Goal: Task Accomplishment & Management: Complete application form

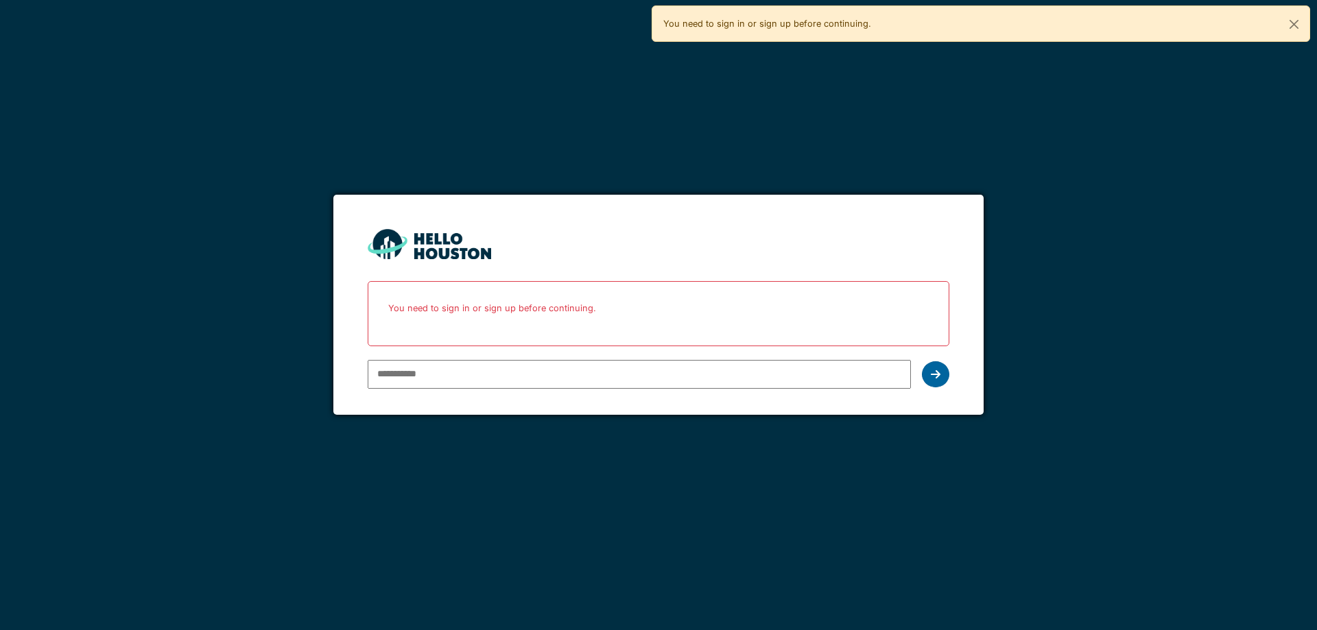
type input "**********"
click at [941, 372] on div at bounding box center [935, 374] width 27 height 26
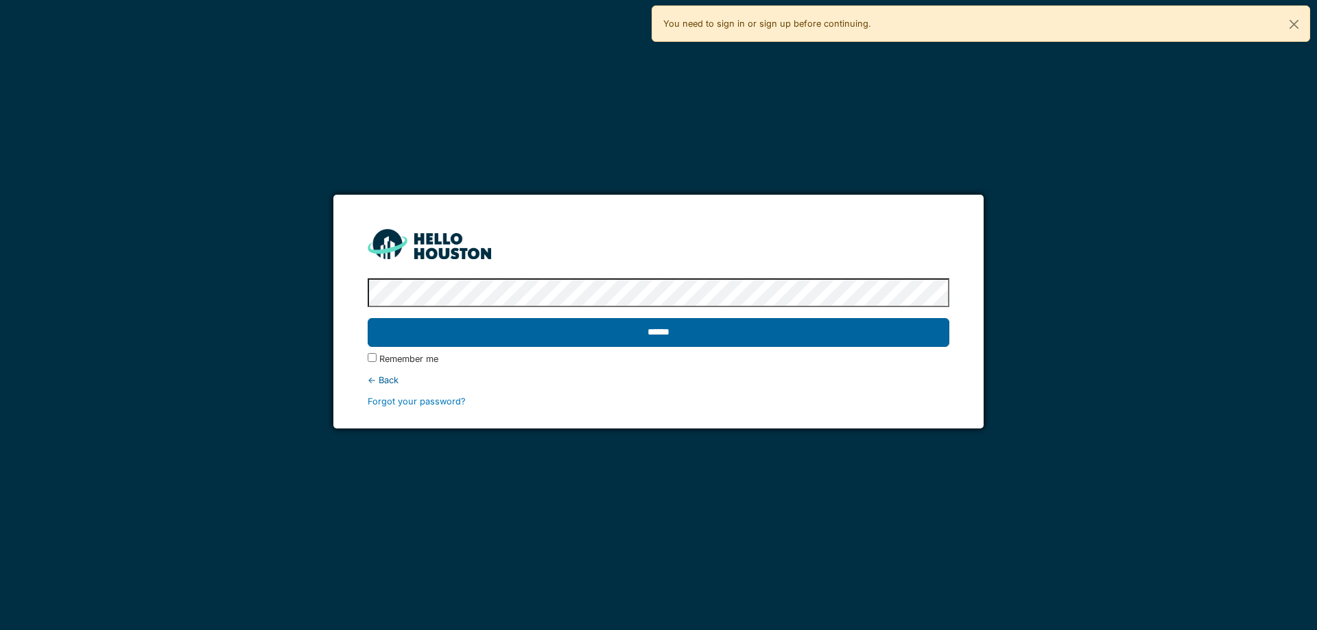
click at [636, 328] on input "******" at bounding box center [658, 332] width 581 height 29
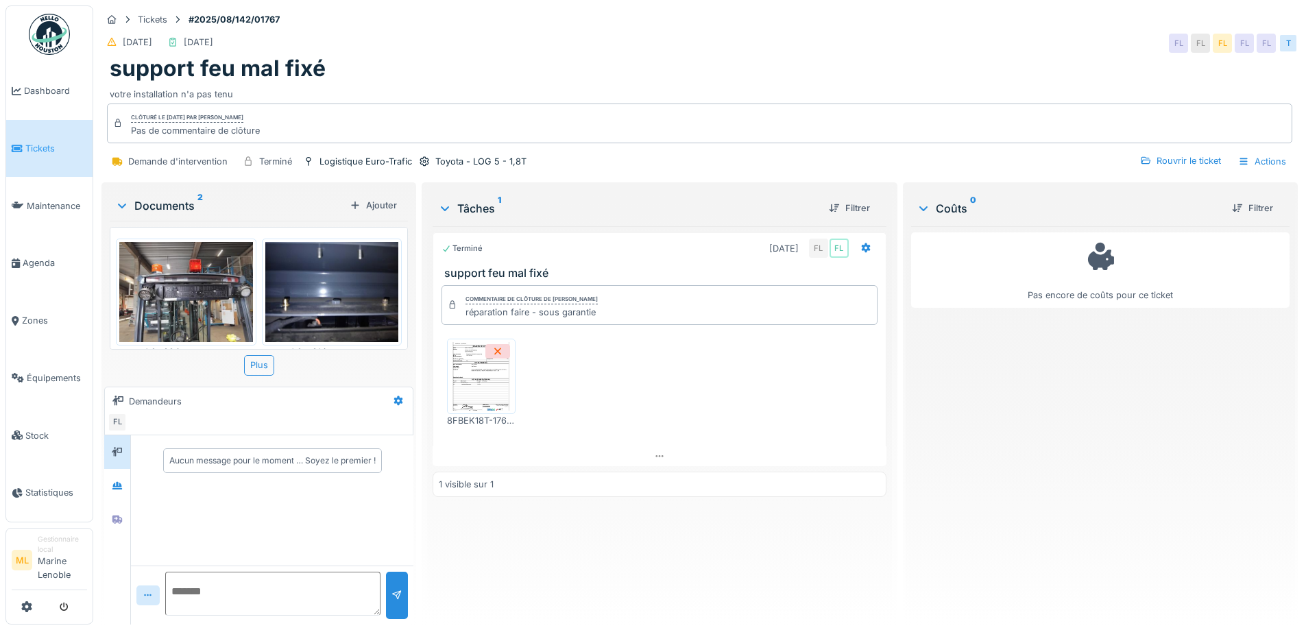
click at [32, 146] on span "Tickets" at bounding box center [56, 148] width 62 height 13
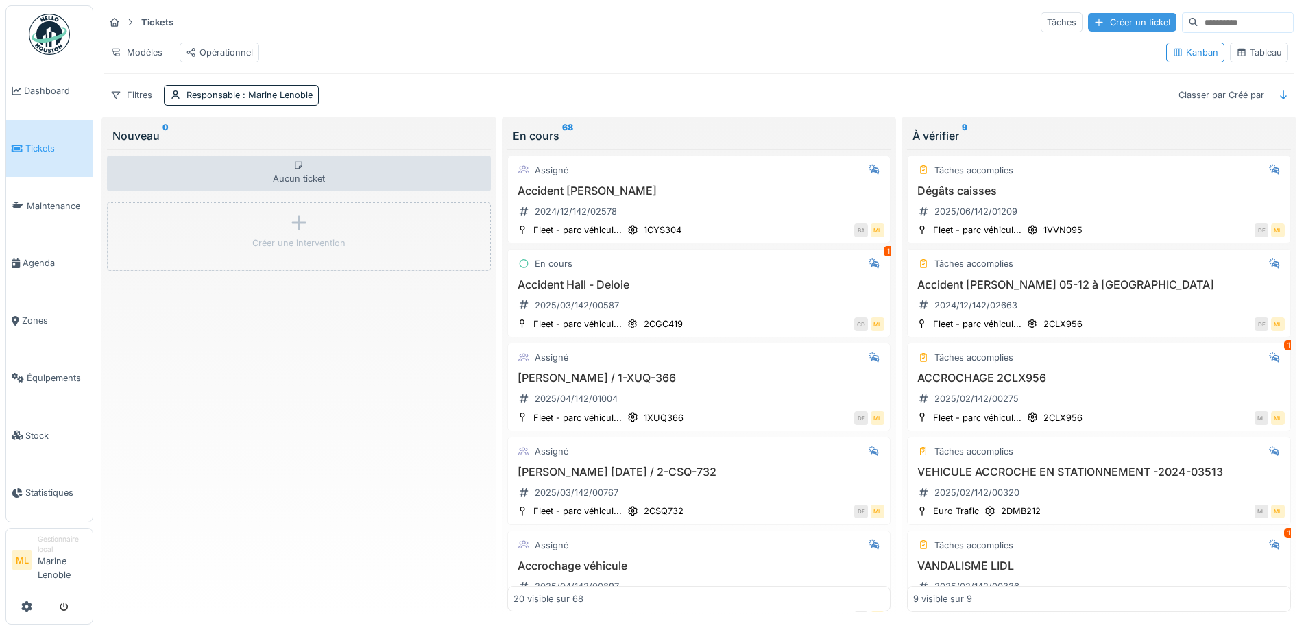
click at [1099, 23] on div "Créer un ticket" at bounding box center [1132, 22] width 88 height 19
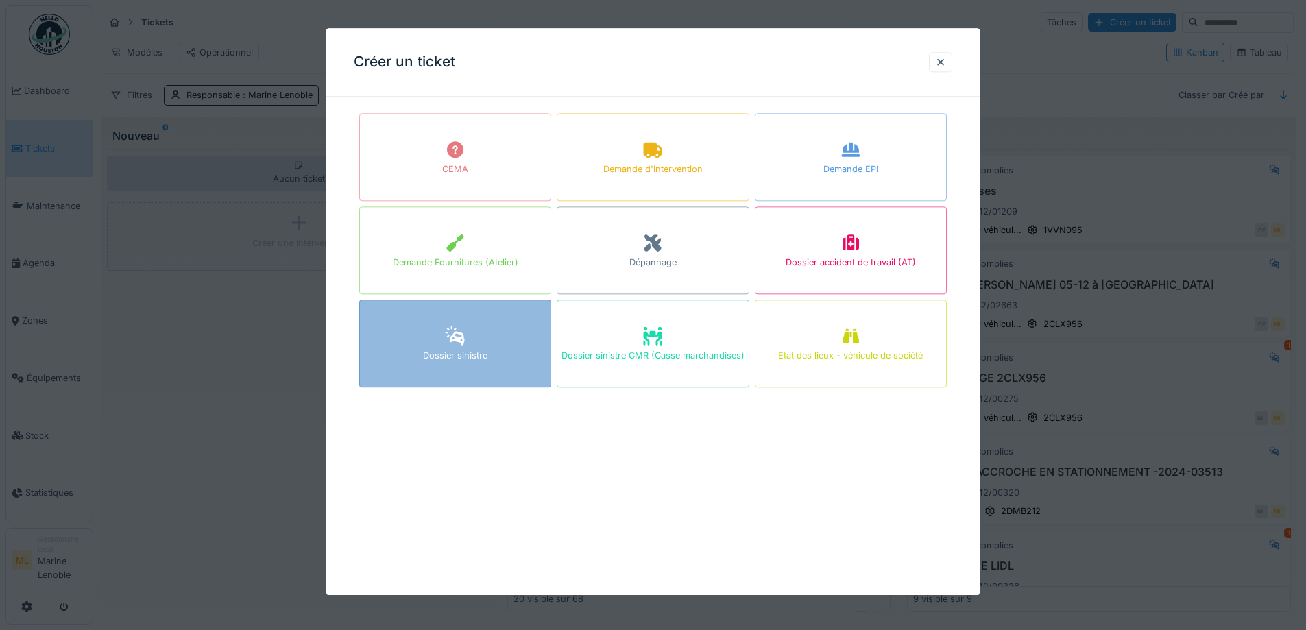
click at [485, 352] on div "Dossier sinistre" at bounding box center [455, 356] width 64 height 13
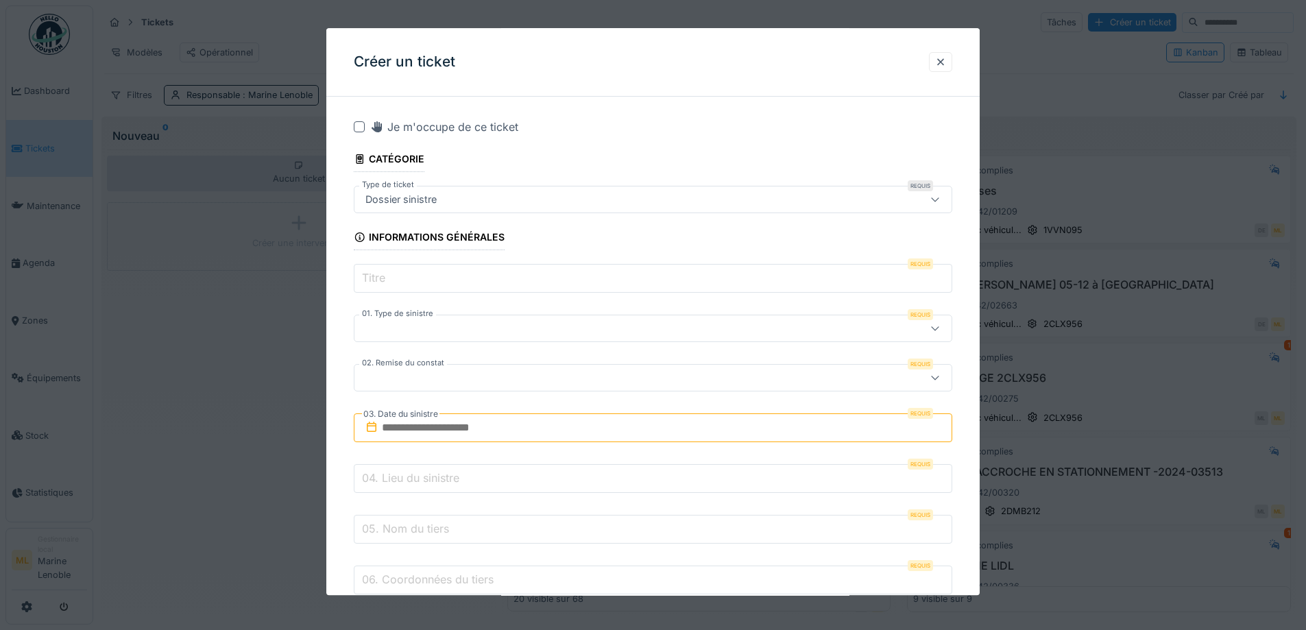
click at [368, 276] on label "Titre" at bounding box center [373, 278] width 29 height 16
click at [368, 276] on input "Titre" at bounding box center [653, 279] width 599 height 29
click at [398, 276] on input "Titre" at bounding box center [653, 279] width 599 height 29
click at [418, 285] on input "Titre" at bounding box center [653, 279] width 599 height 29
click at [407, 329] on div at bounding box center [618, 329] width 516 height 15
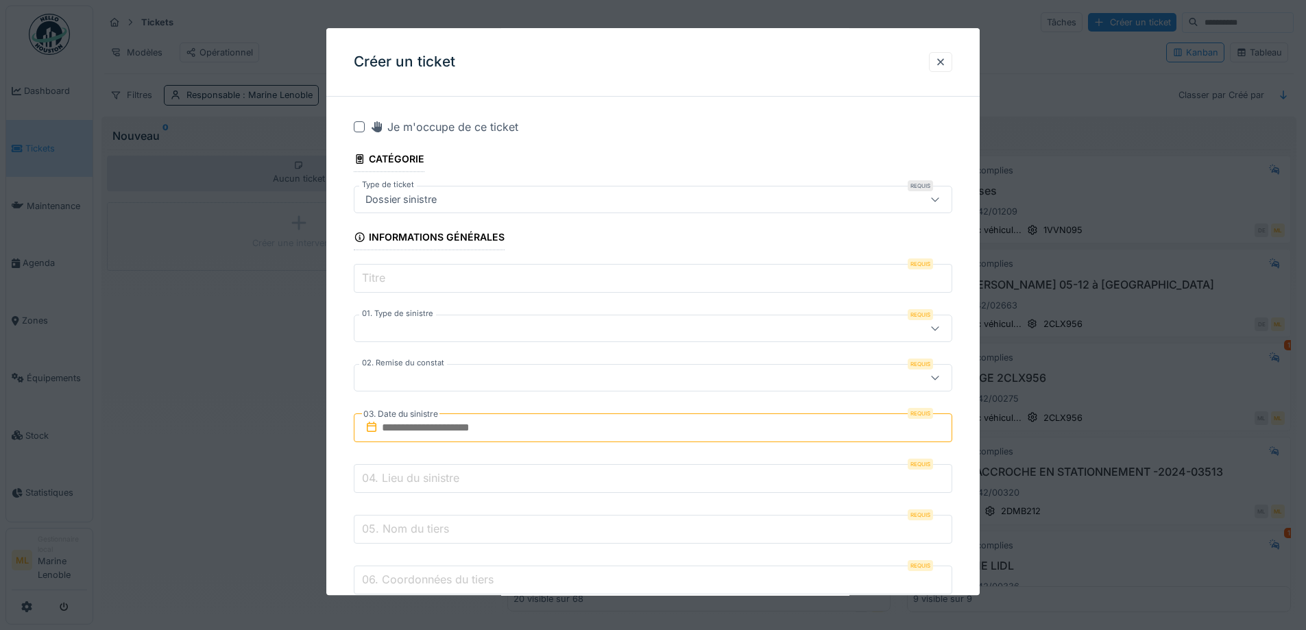
scroll to position [17, 0]
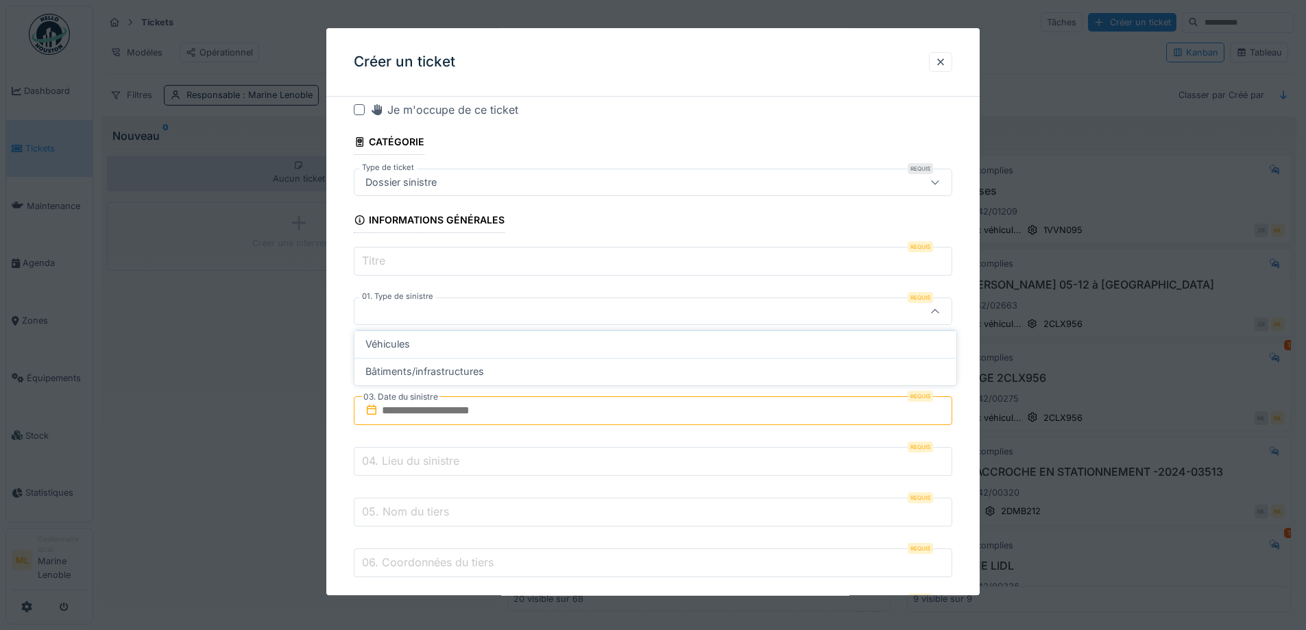
click at [418, 266] on input "Titre" at bounding box center [653, 262] width 599 height 29
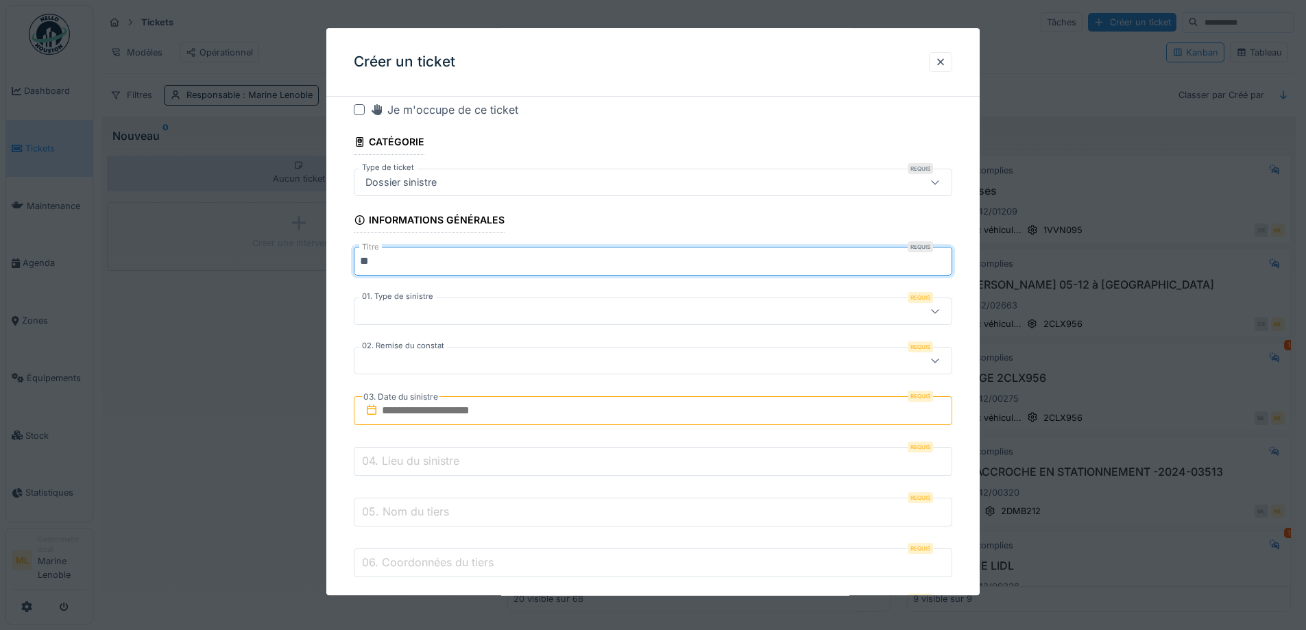
type input "*"
type input "**********"
click at [792, 300] on div at bounding box center [653, 311] width 599 height 27
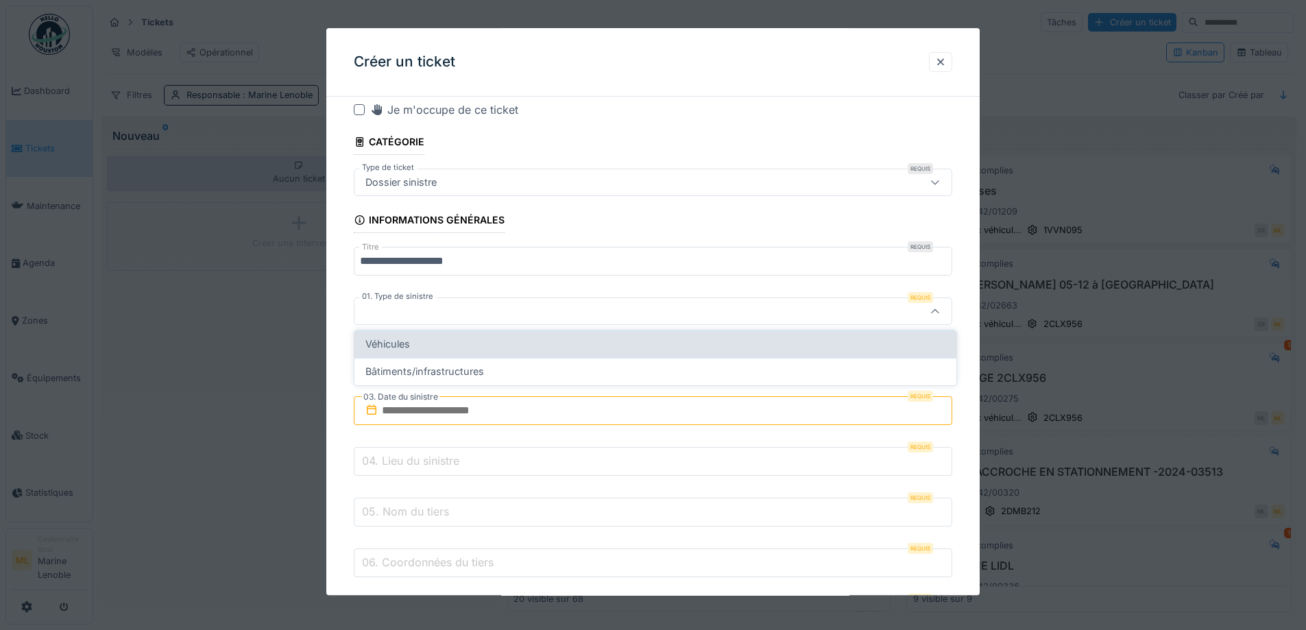
click at [468, 339] on div "Véhicules" at bounding box center [655, 344] width 580 height 15
type input "*********"
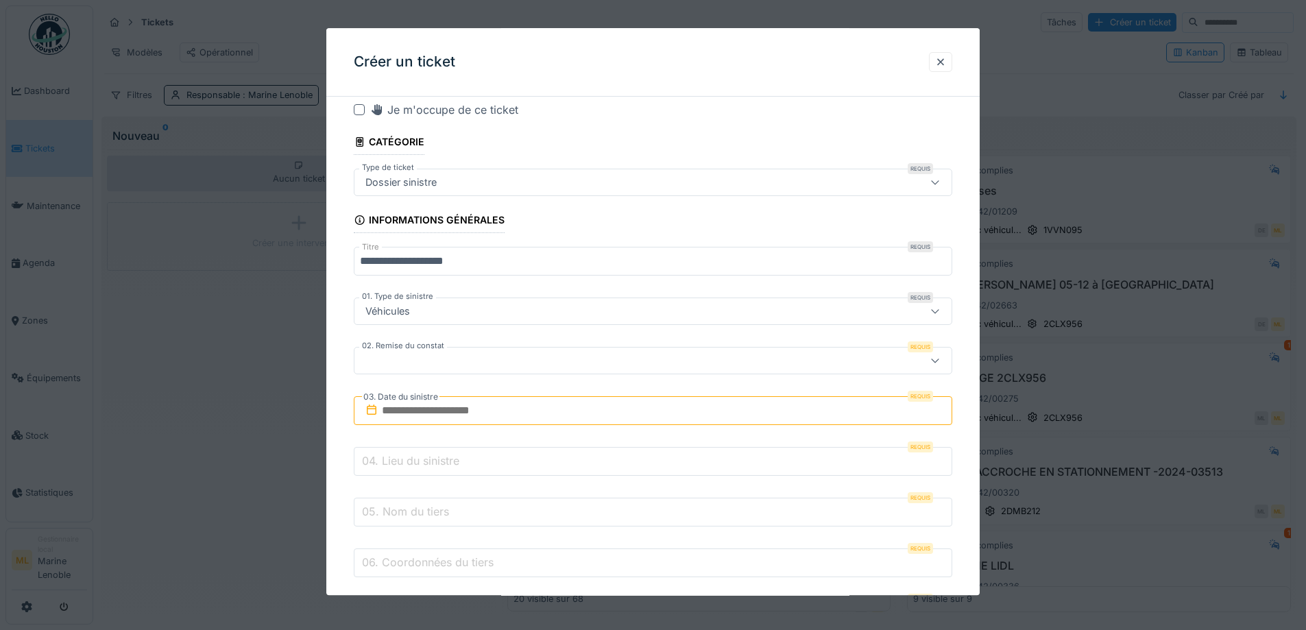
click at [421, 369] on div at bounding box center [653, 361] width 599 height 27
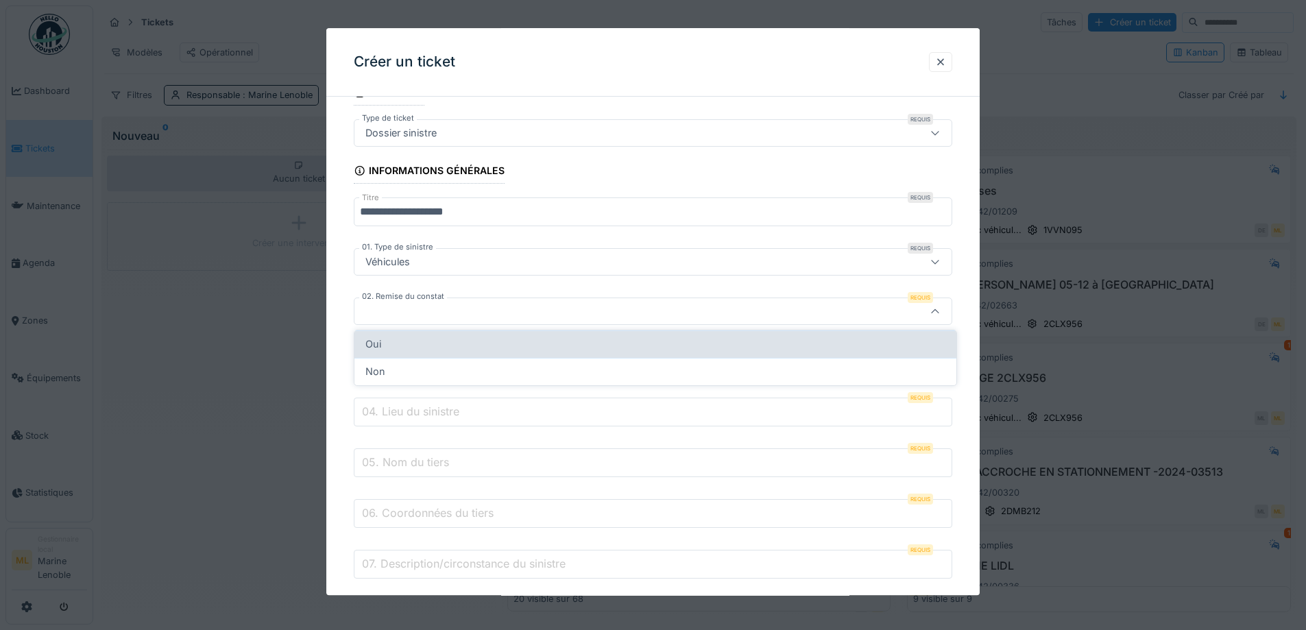
click at [401, 341] on div "Oui" at bounding box center [655, 344] width 580 height 15
type input "***"
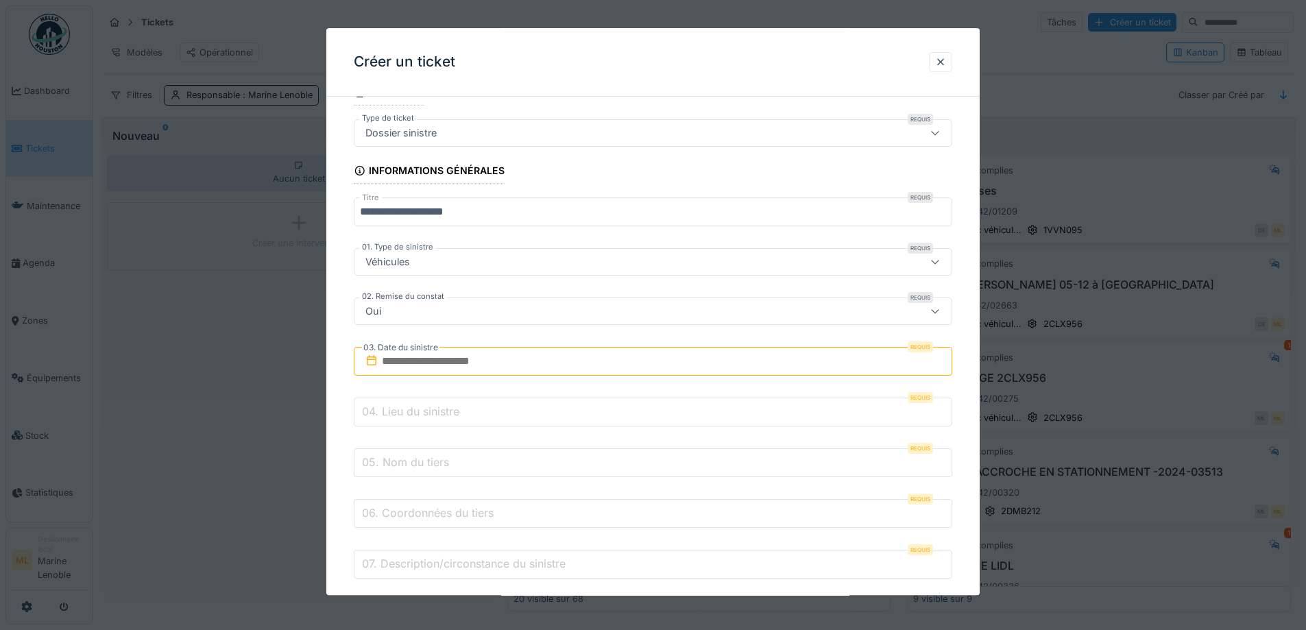
click at [425, 361] on input "text" at bounding box center [653, 362] width 599 height 29
click at [586, 401] on button "Previous Month" at bounding box center [586, 396] width 22 height 22
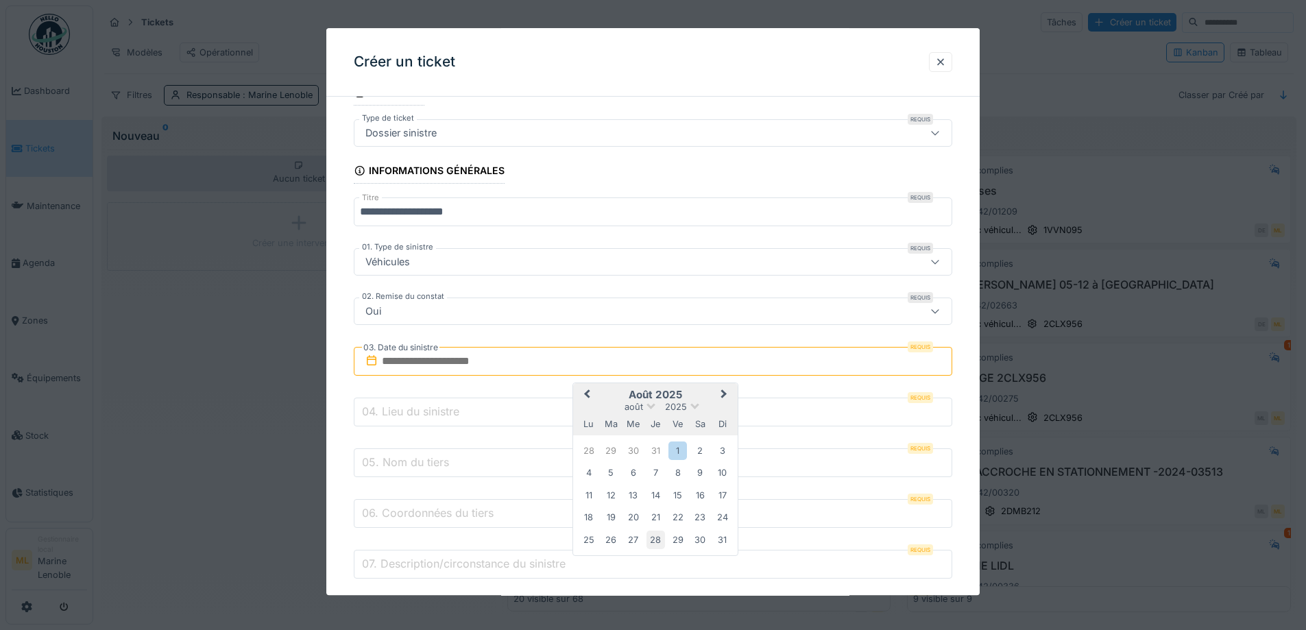
click at [651, 537] on div "28" at bounding box center [656, 540] width 19 height 19
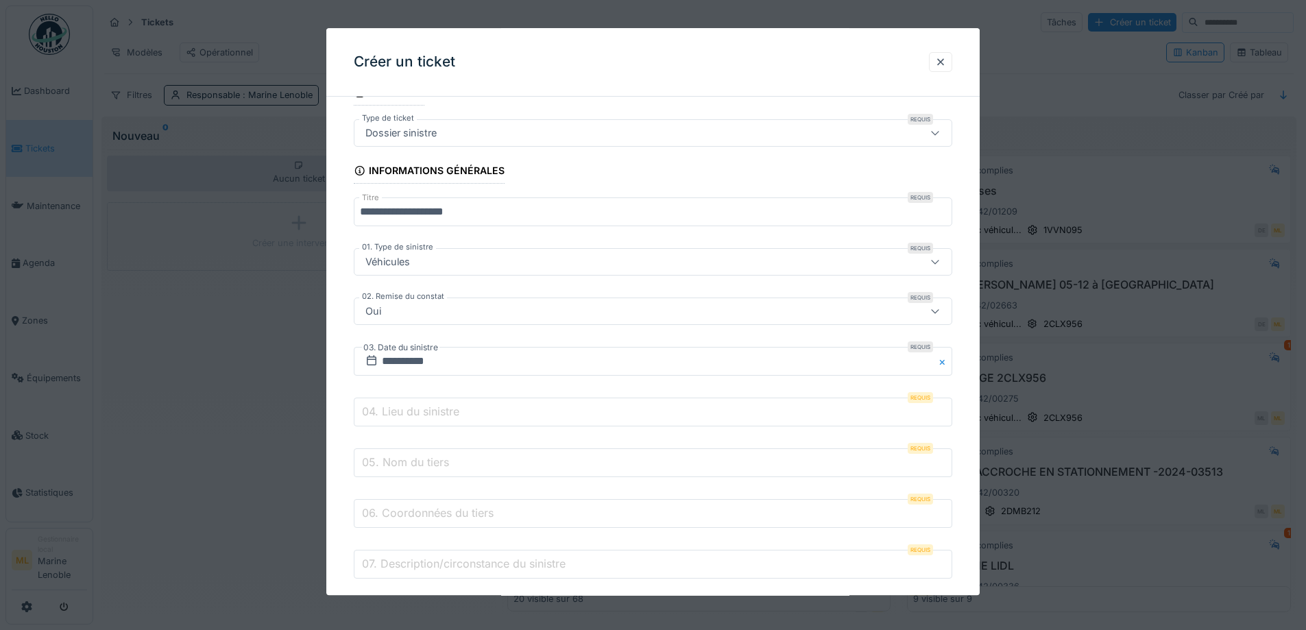
click at [407, 413] on label "04. Lieu du sinistre" at bounding box center [410, 412] width 103 height 16
click at [407, 413] on input "04. Lieu du sinistre" at bounding box center [653, 412] width 599 height 29
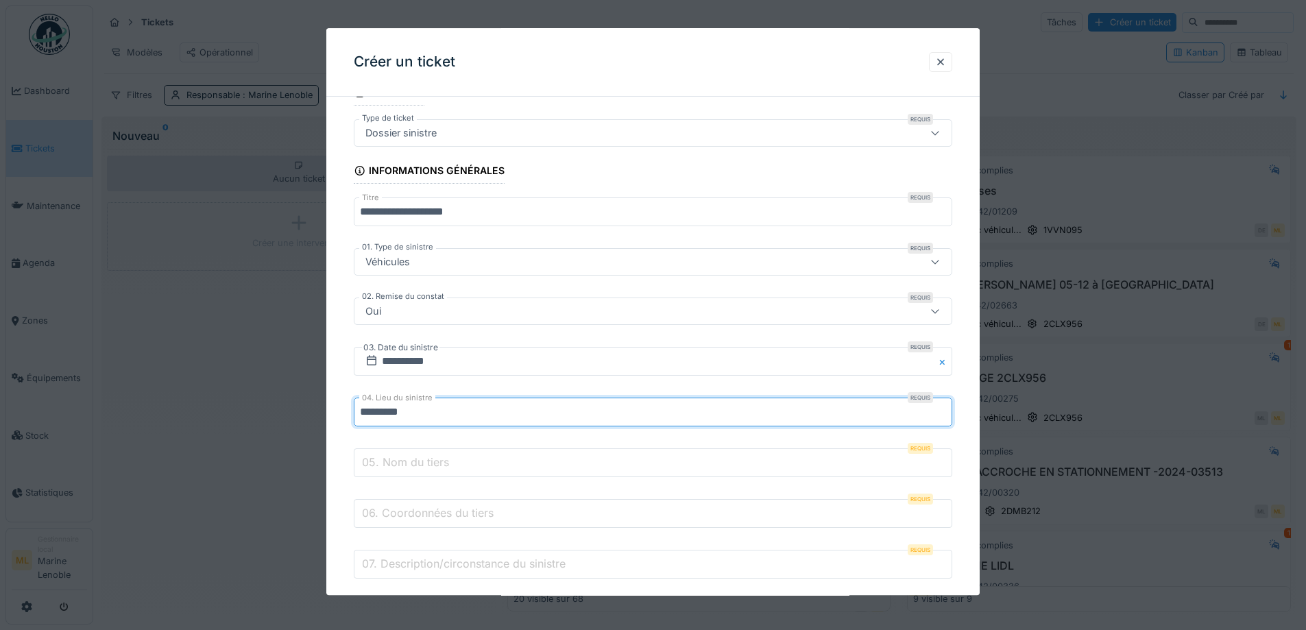
type input "********"
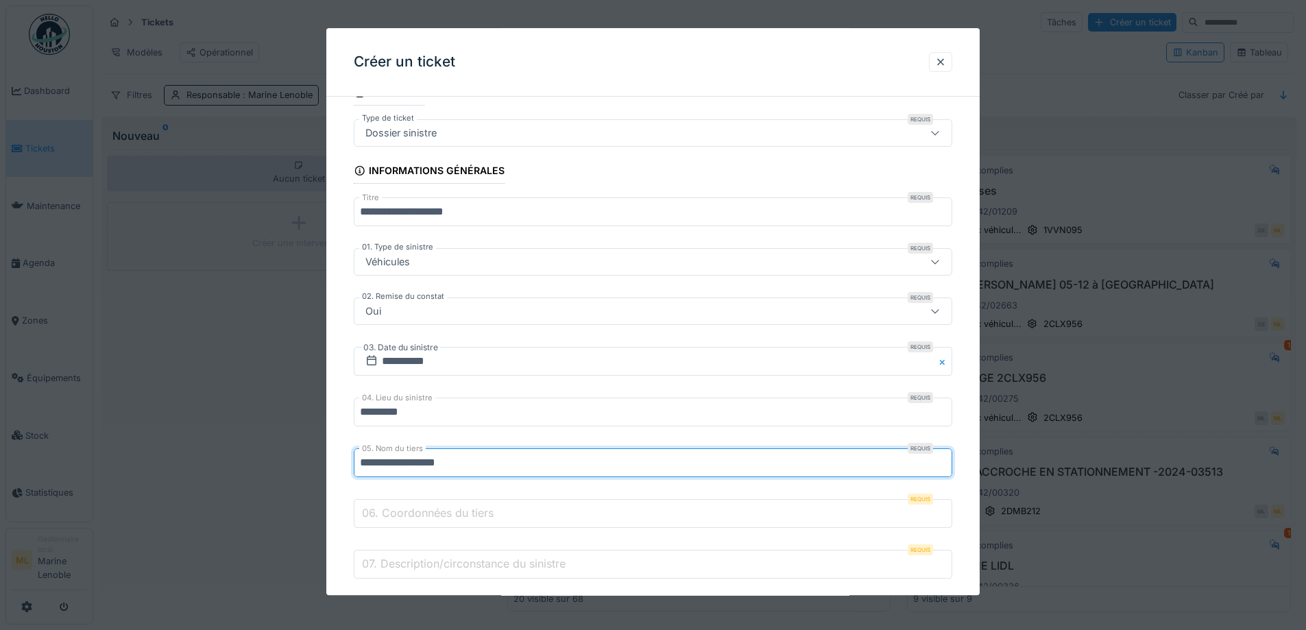
type input "**********"
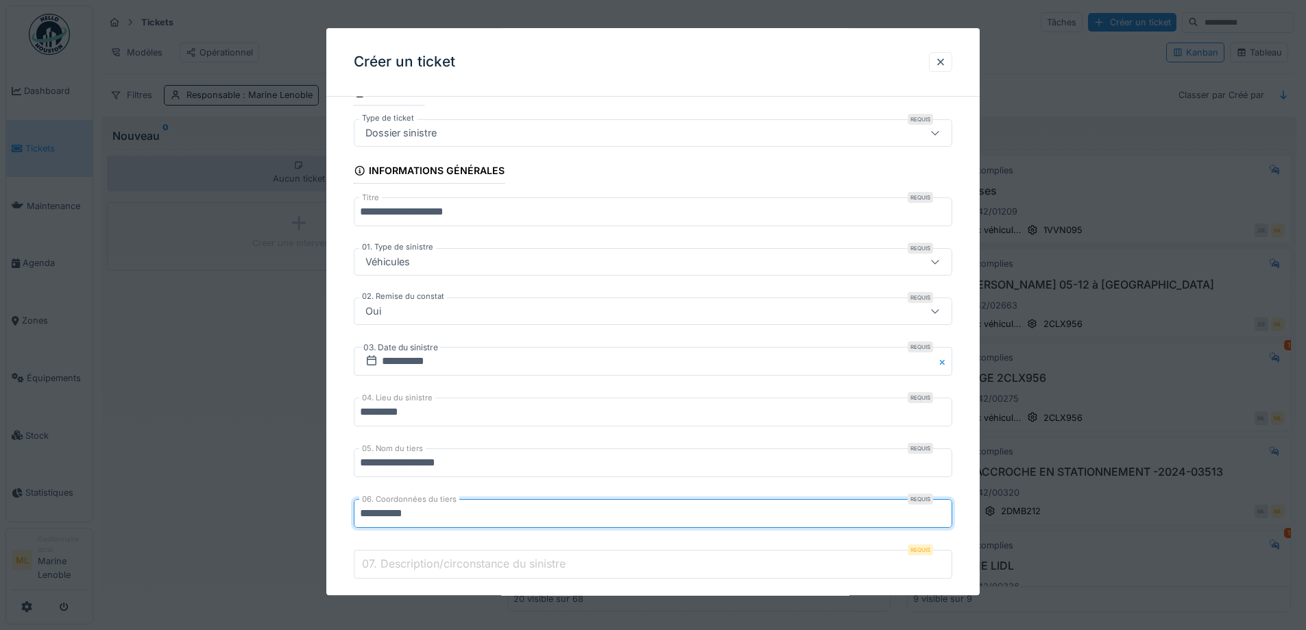
type input "**********"
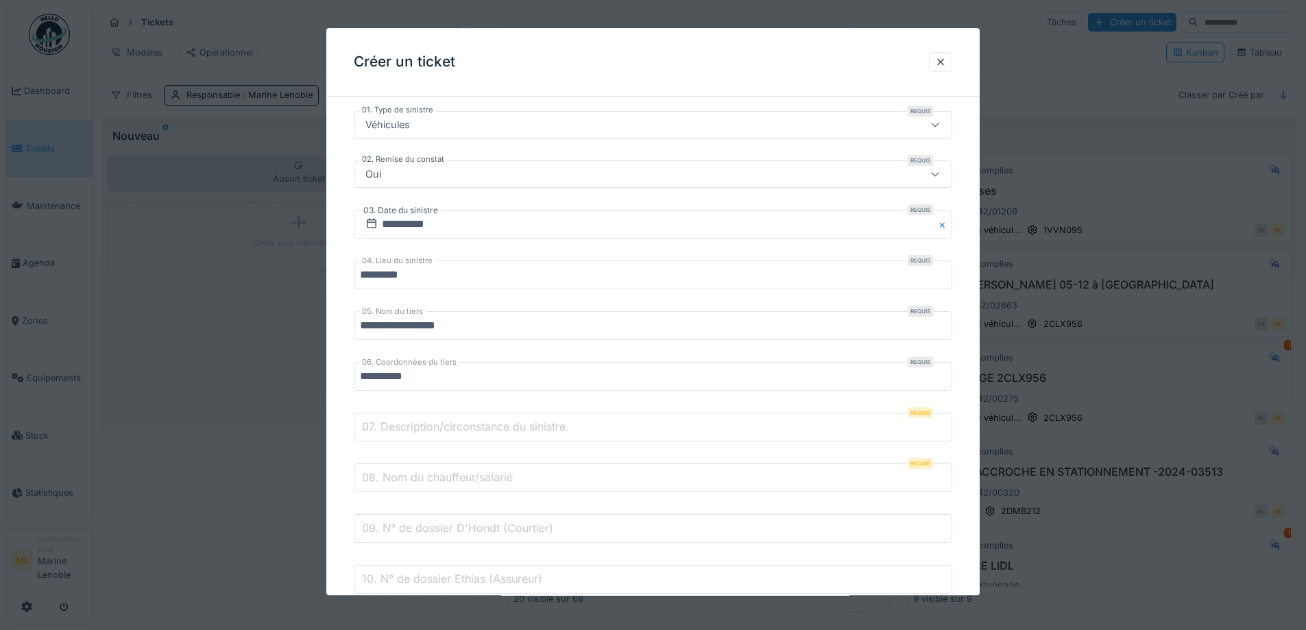
click at [475, 430] on label "07. Description/circonstance du sinistre" at bounding box center [463, 427] width 209 height 16
click at [475, 430] on input "07. Description/circonstance du sinistre" at bounding box center [653, 427] width 599 height 29
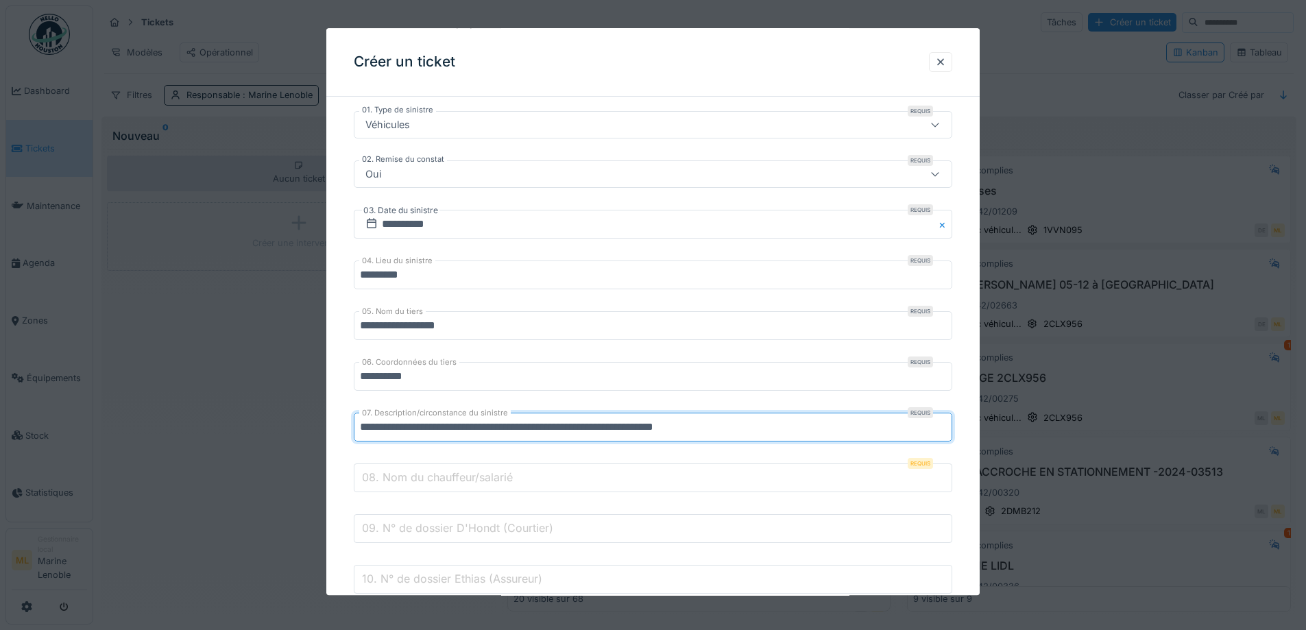
type input "**********"
click at [518, 481] on input "08. Nom du chauffeur/salarié" at bounding box center [653, 478] width 599 height 29
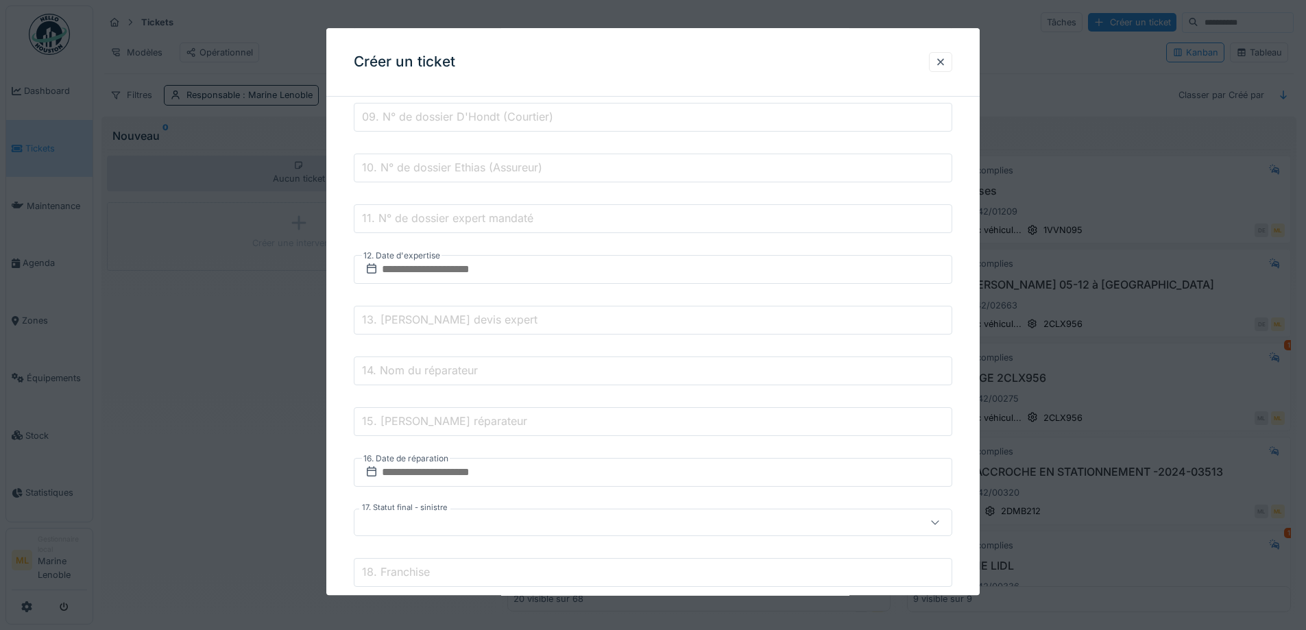
scroll to position [684, 0]
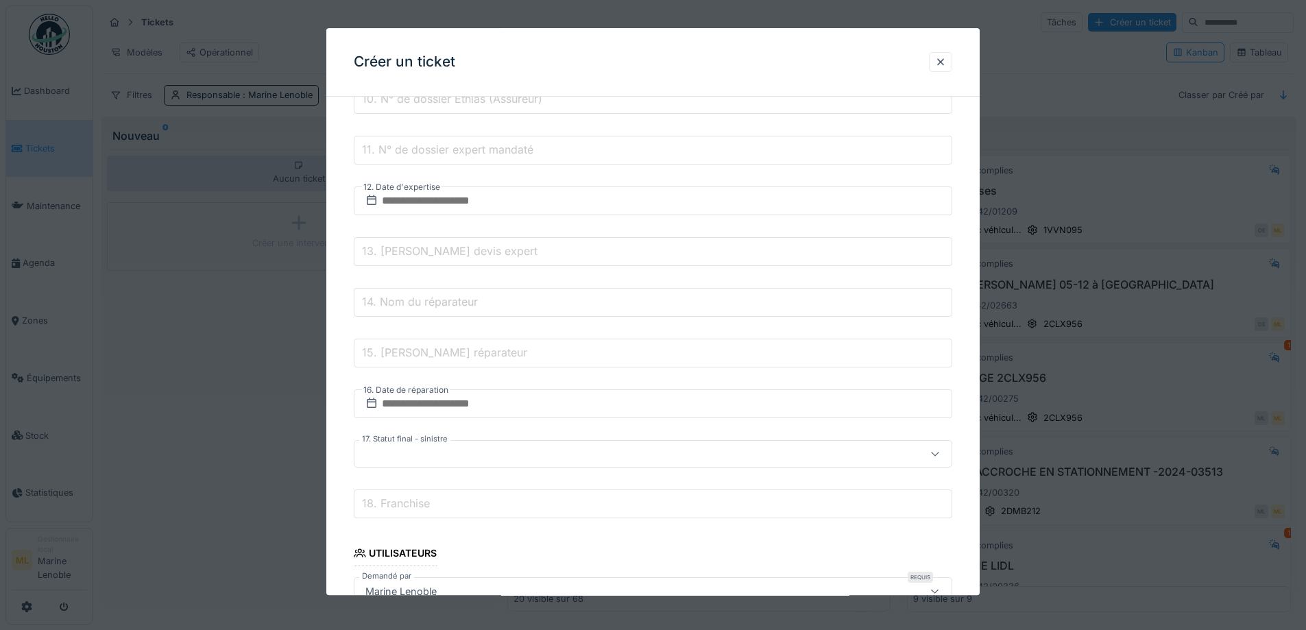
type input "**********"
click at [441, 458] on div at bounding box center [618, 454] width 516 height 15
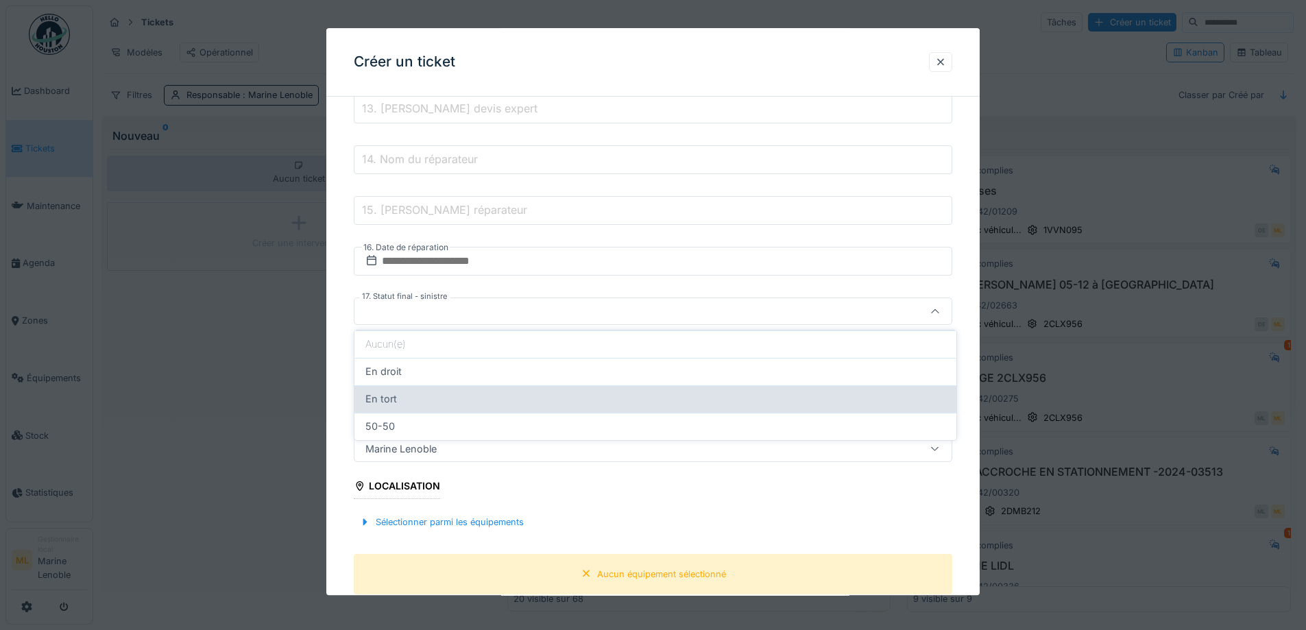
click at [399, 394] on div "En tort" at bounding box center [655, 399] width 580 height 15
type input "*******"
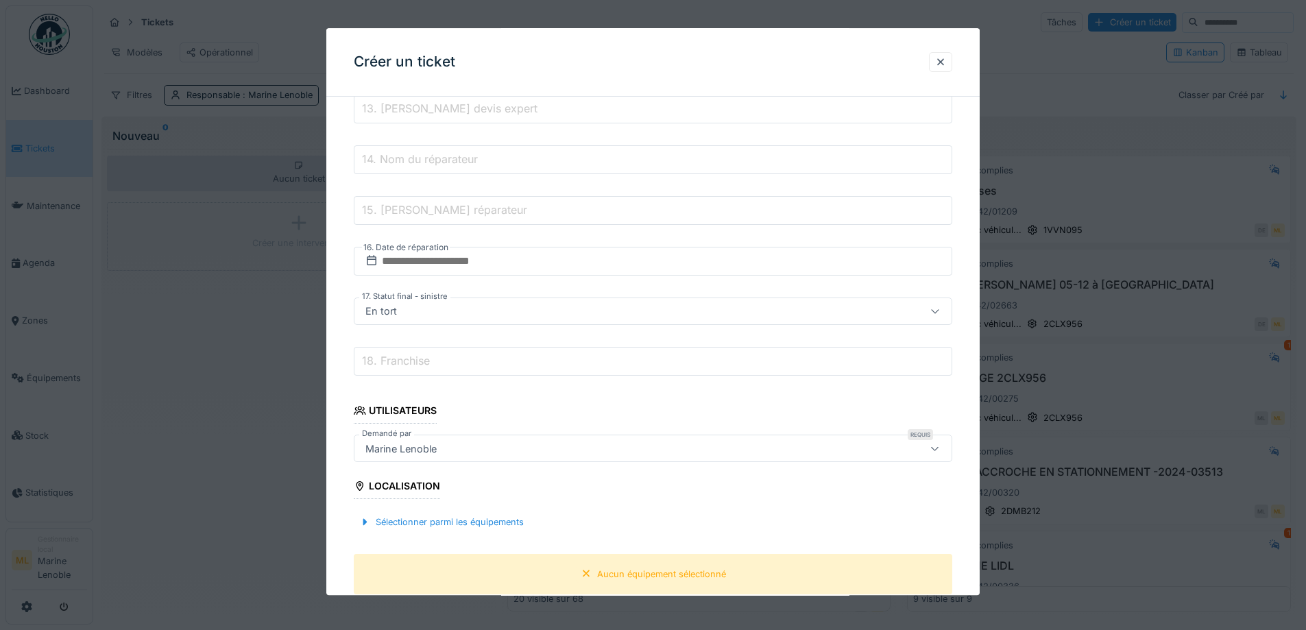
scroll to position [1032, 0]
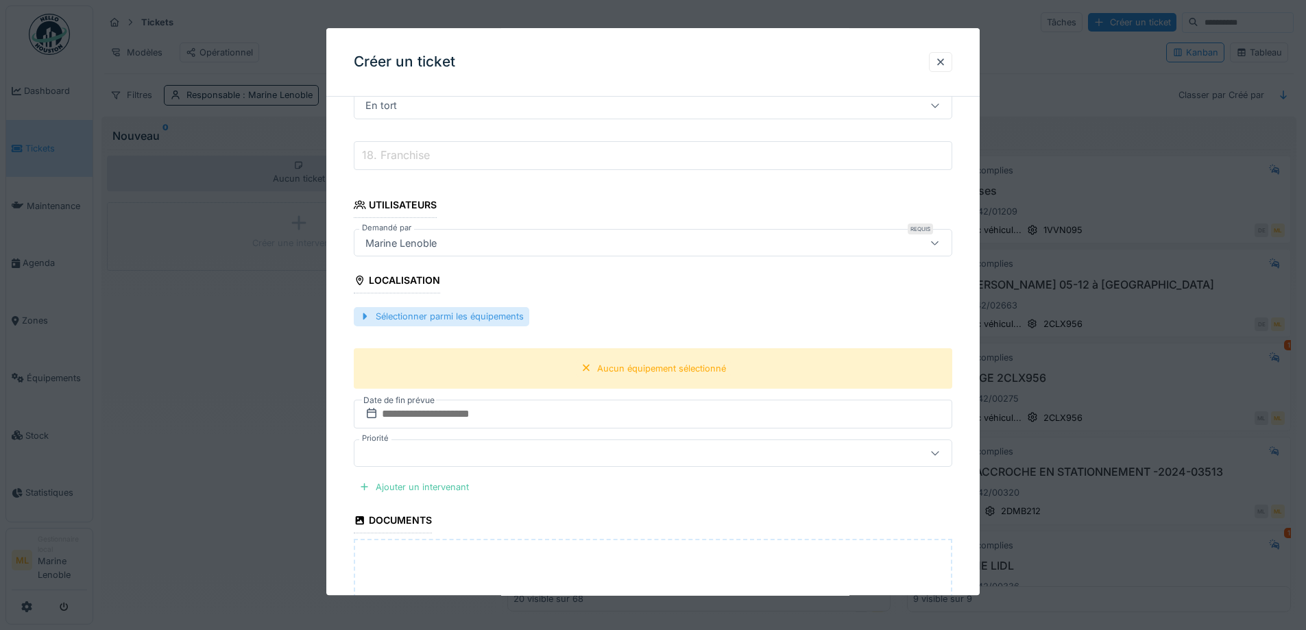
click at [446, 317] on div "Sélectionner parmi les équipements" at bounding box center [442, 317] width 176 height 19
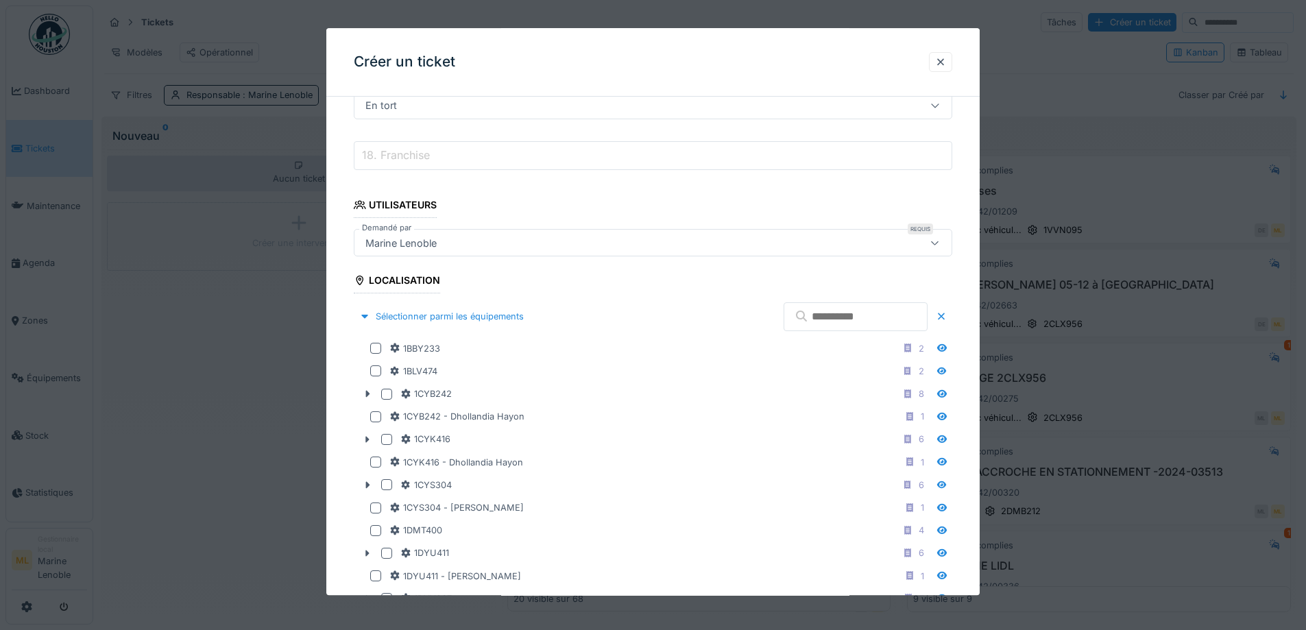
click at [800, 321] on input "text" at bounding box center [856, 316] width 144 height 29
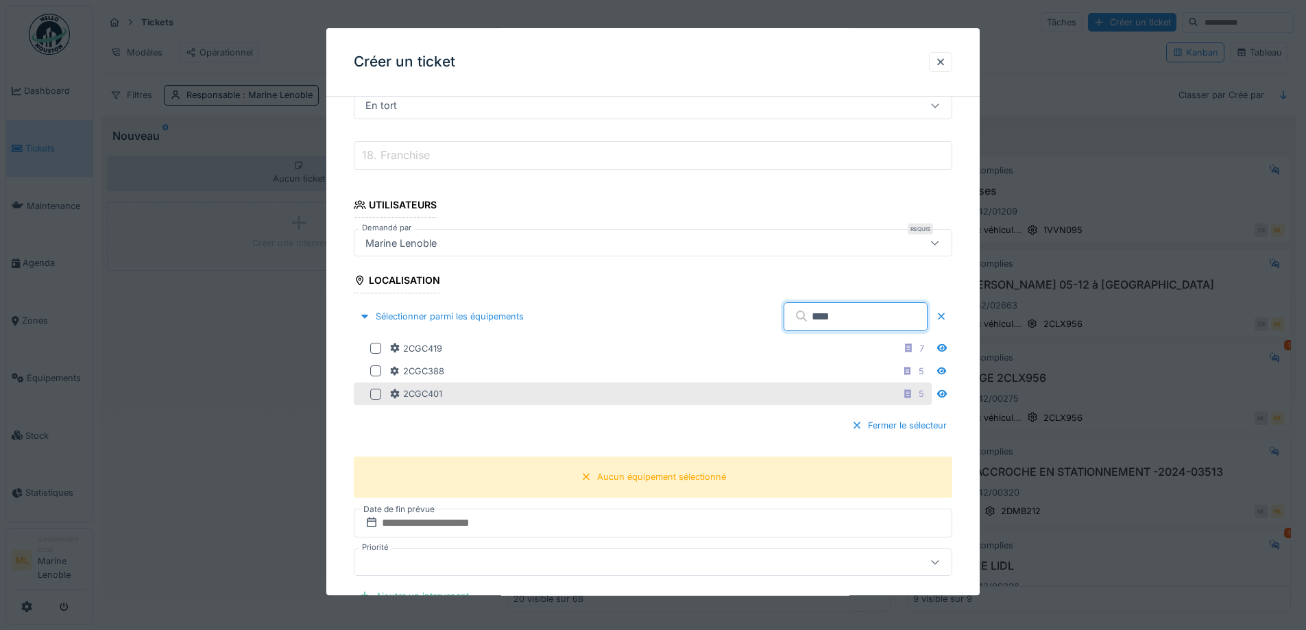
type input "****"
click at [381, 391] on div at bounding box center [375, 394] width 11 height 11
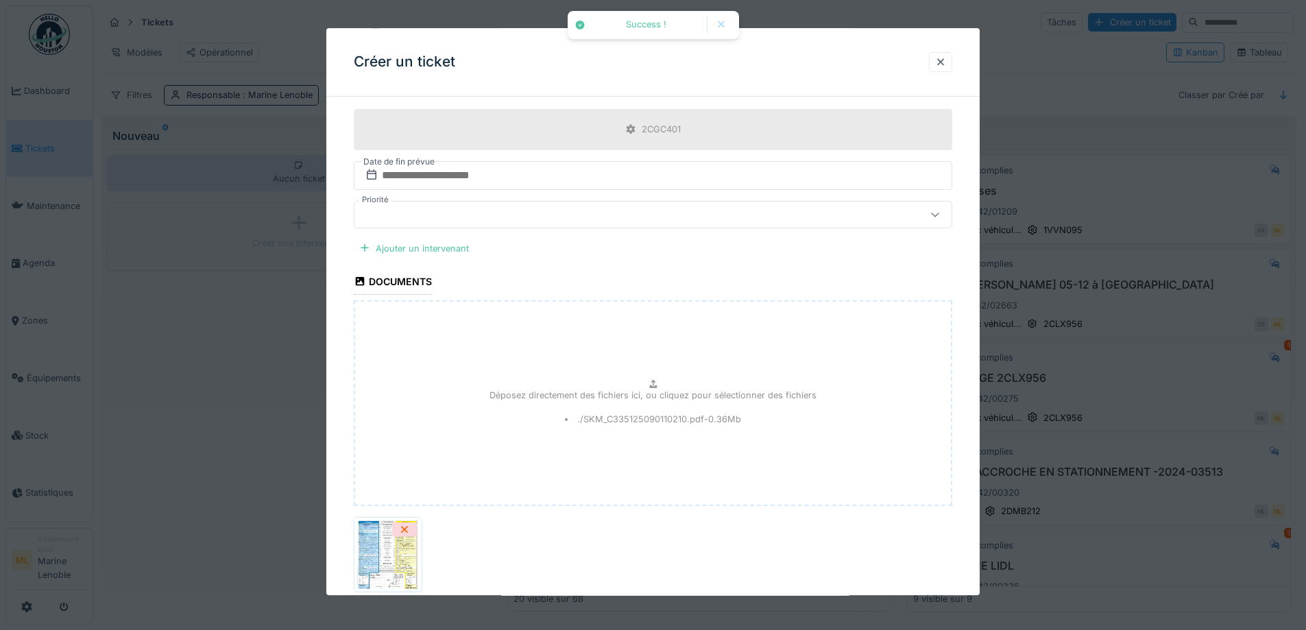
scroll to position [1479, 0]
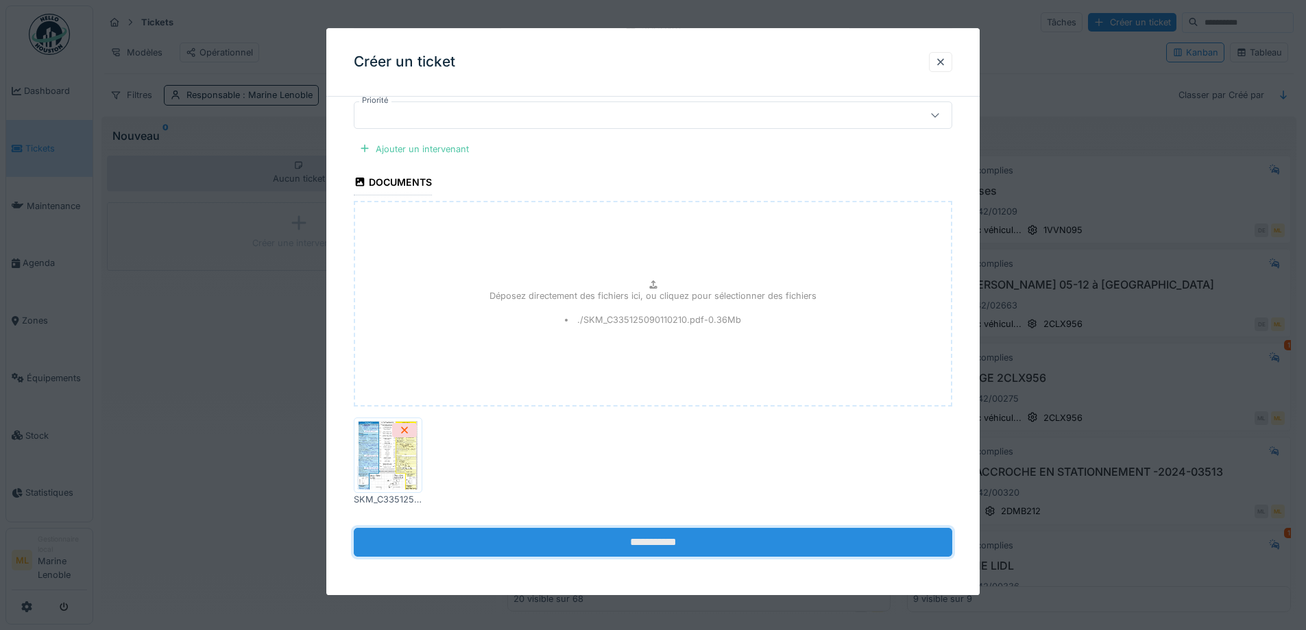
click at [658, 549] on input "**********" at bounding box center [653, 542] width 599 height 29
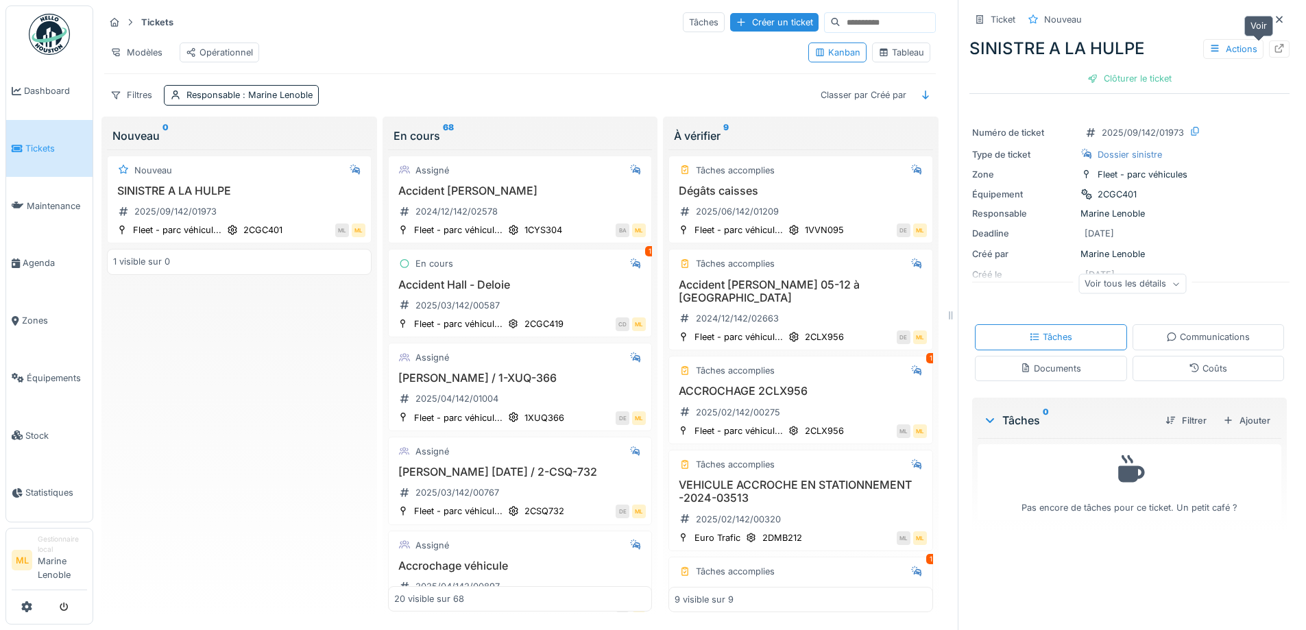
click at [1275, 53] on icon at bounding box center [1279, 48] width 9 height 9
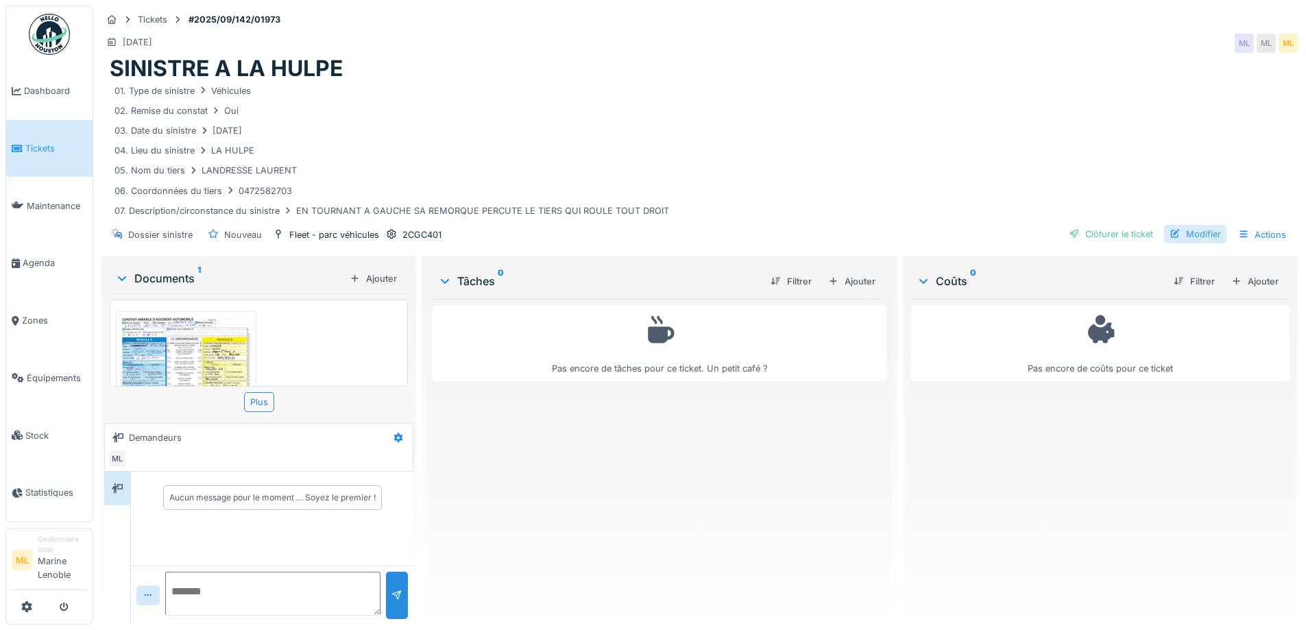
click at [1195, 236] on div "Modifier" at bounding box center [1195, 234] width 62 height 19
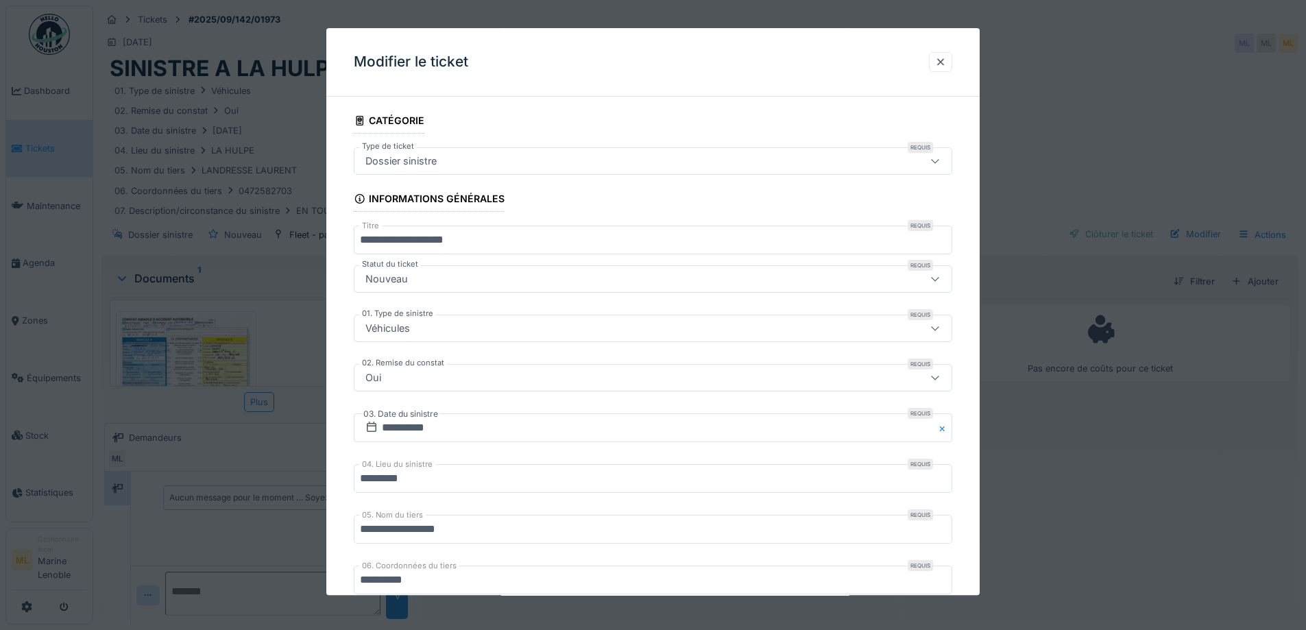
click at [420, 276] on div "Nouveau" at bounding box center [618, 279] width 516 height 15
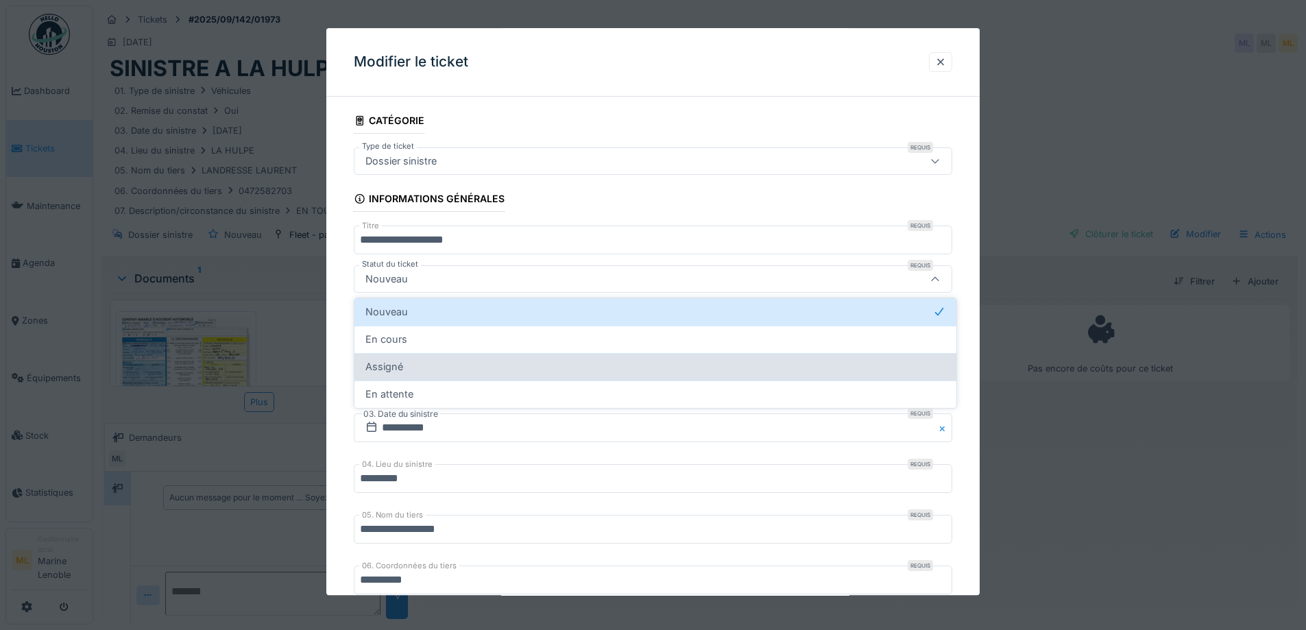
click at [404, 361] on div "Assigné" at bounding box center [655, 366] width 580 height 15
type input "********"
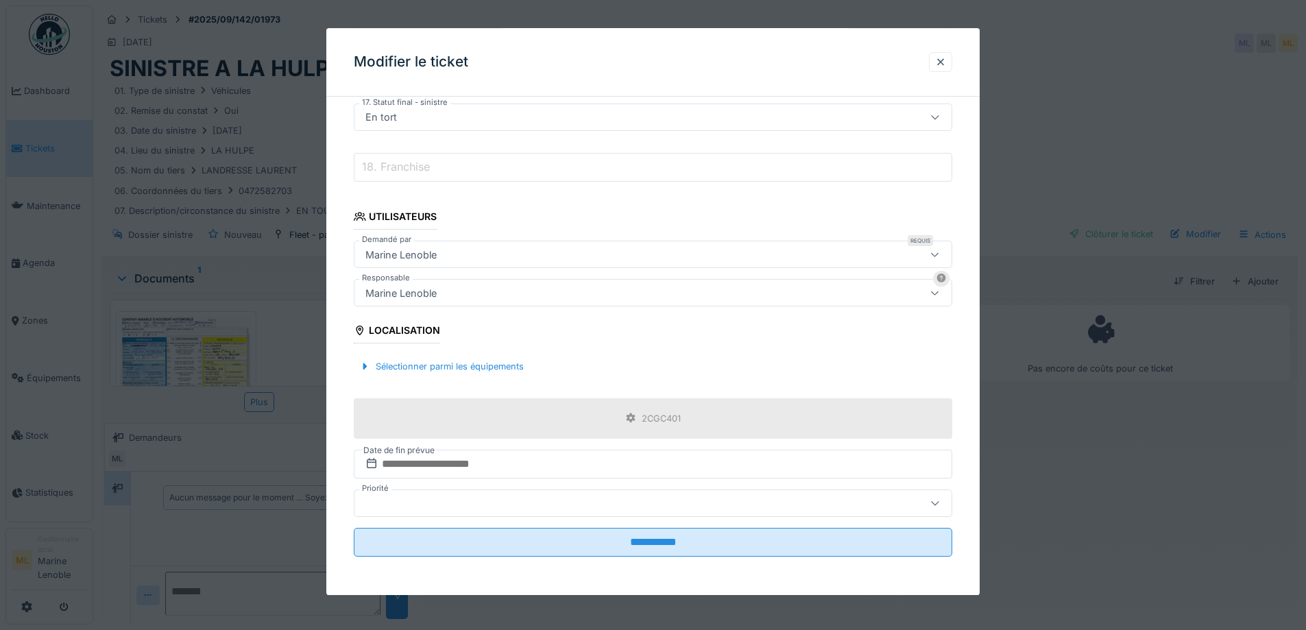
scroll to position [10, 0]
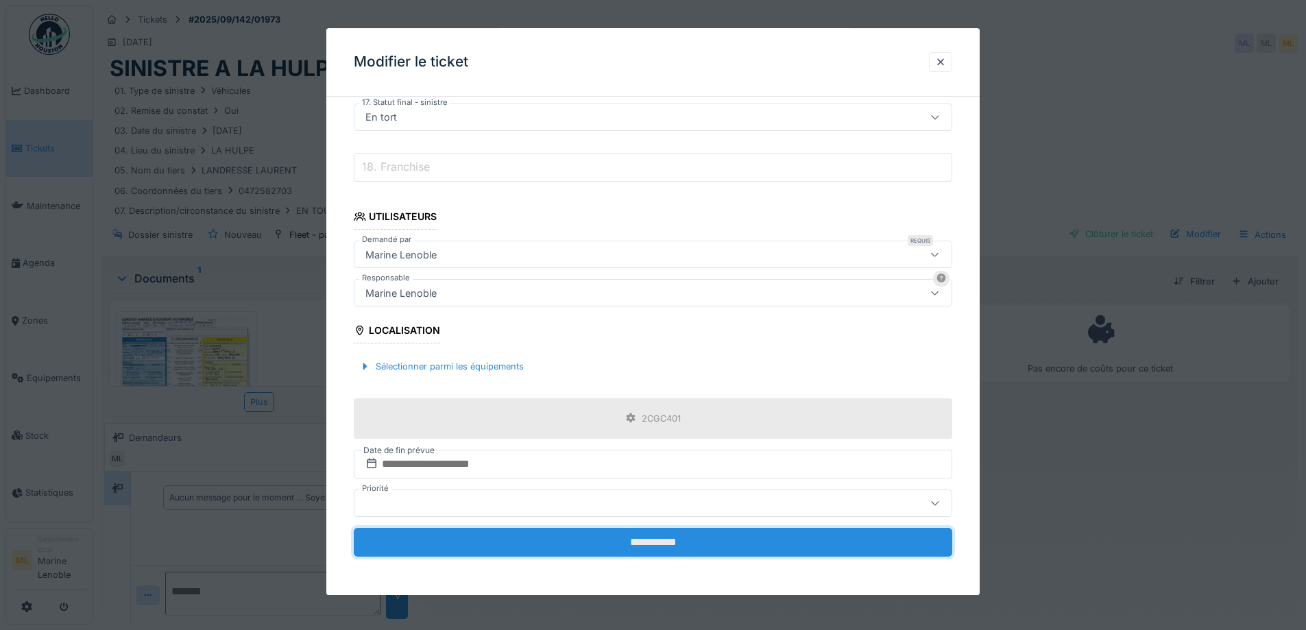
click at [631, 544] on input "**********" at bounding box center [653, 542] width 599 height 29
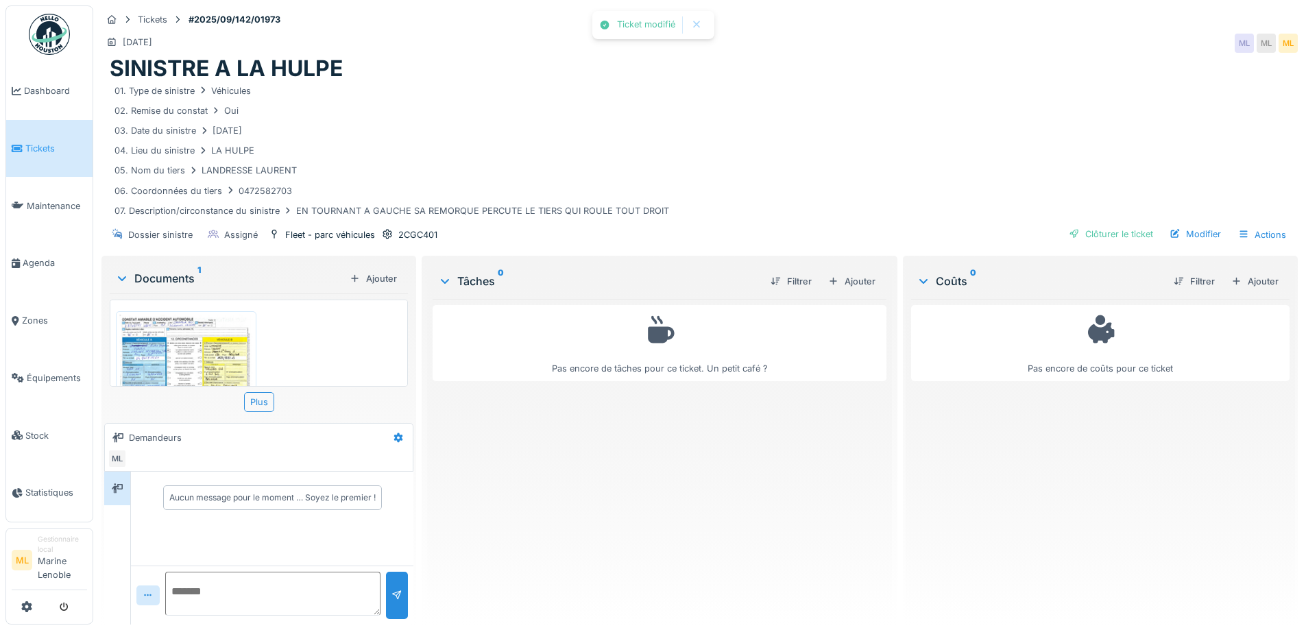
scroll to position [0, 0]
drag, startPoint x: 289, startPoint y: 11, endPoint x: 186, endPoint y: 23, distance: 104.3
click at [186, 23] on div "Tickets #2025/09/142/01973" at bounding box center [699, 19] width 1197 height 17
copy strong "#2025/09/142/01973"
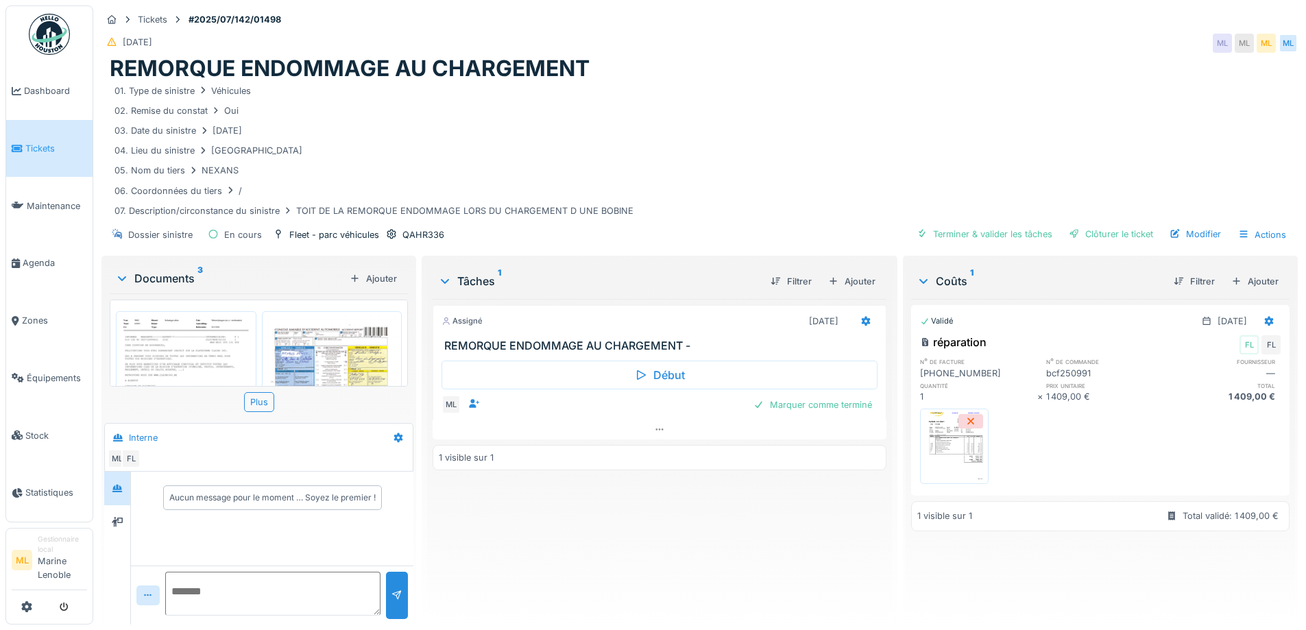
click at [947, 445] on img at bounding box center [955, 446] width 62 height 69
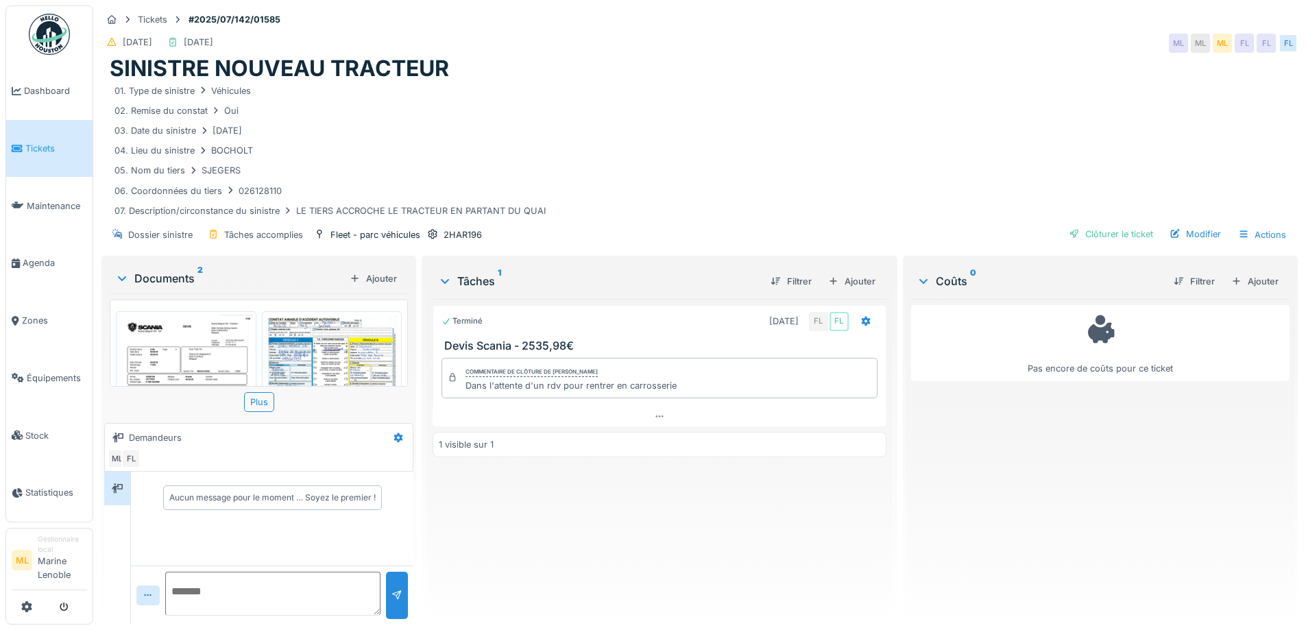
click at [201, 348] on img at bounding box center [186, 409] width 134 height 189
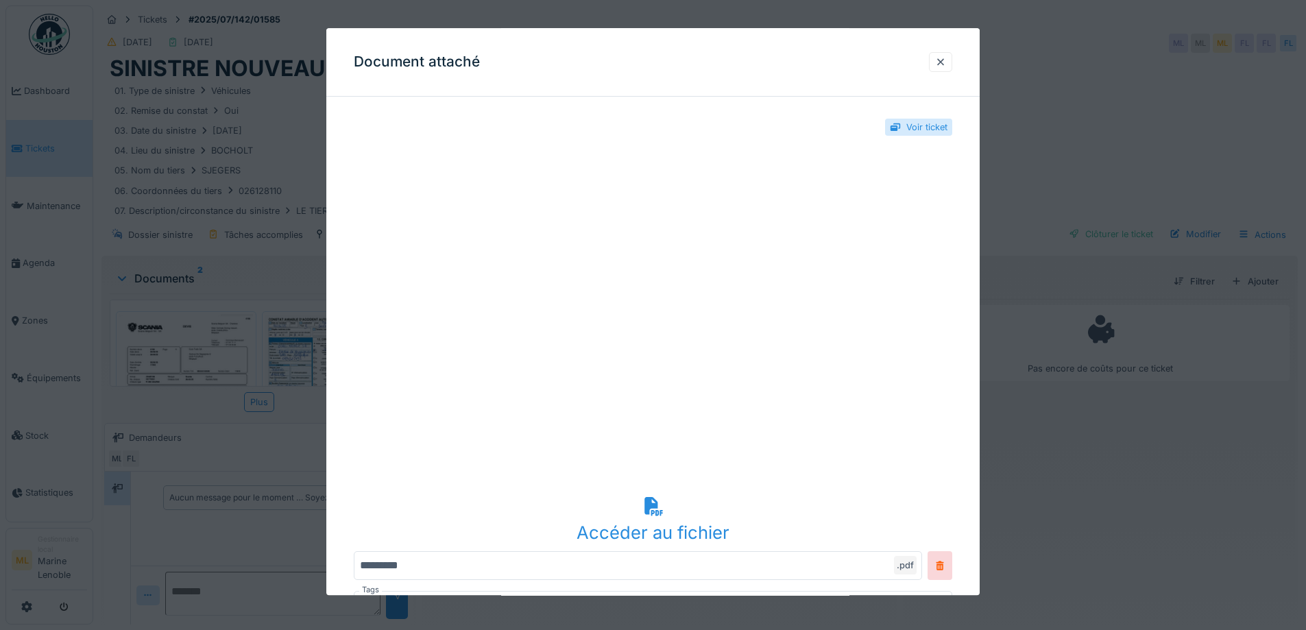
scroll to position [101, 0]
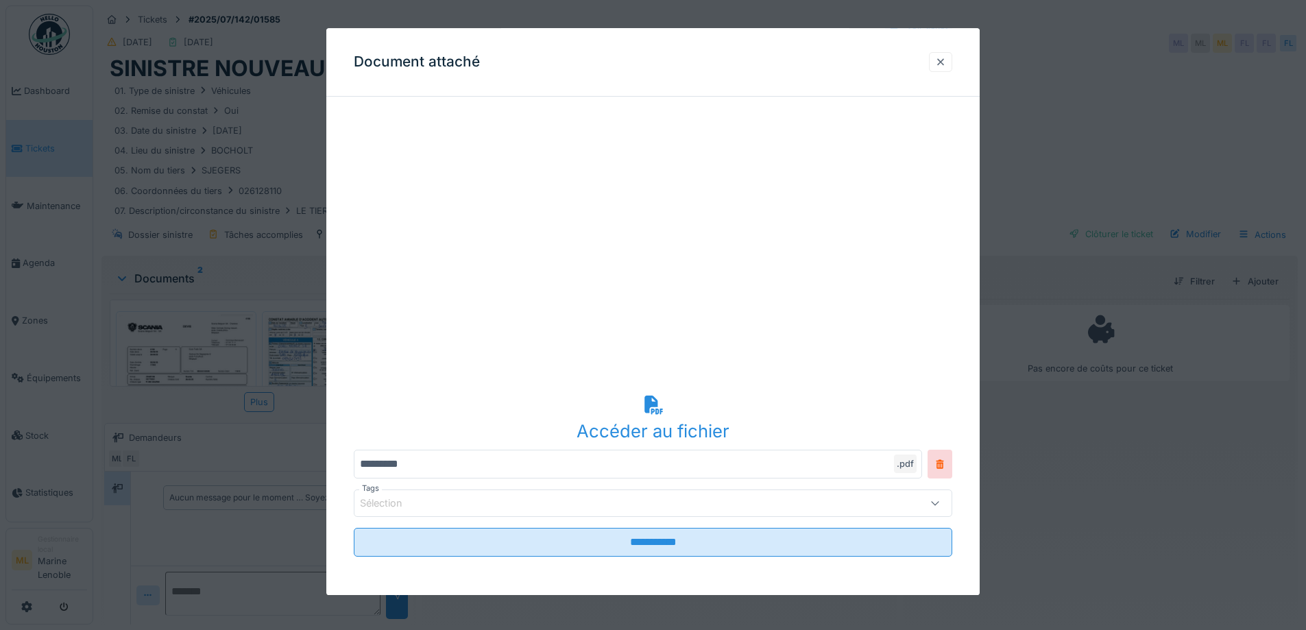
click at [943, 60] on div at bounding box center [940, 62] width 11 height 13
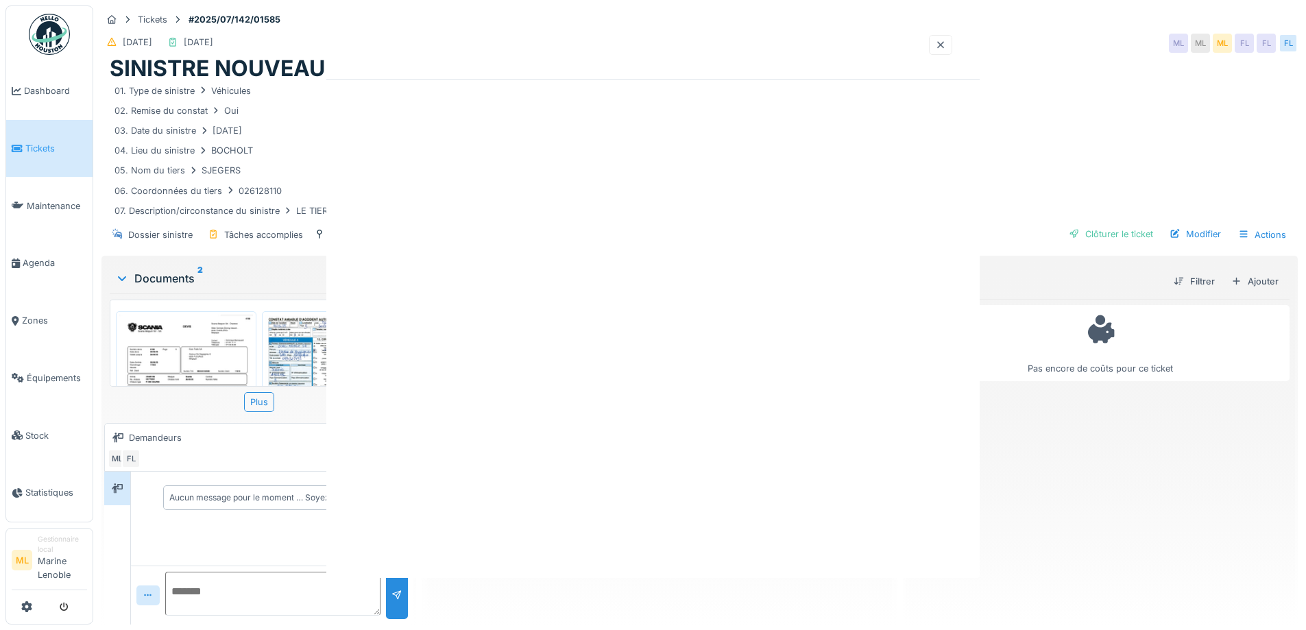
scroll to position [0, 0]
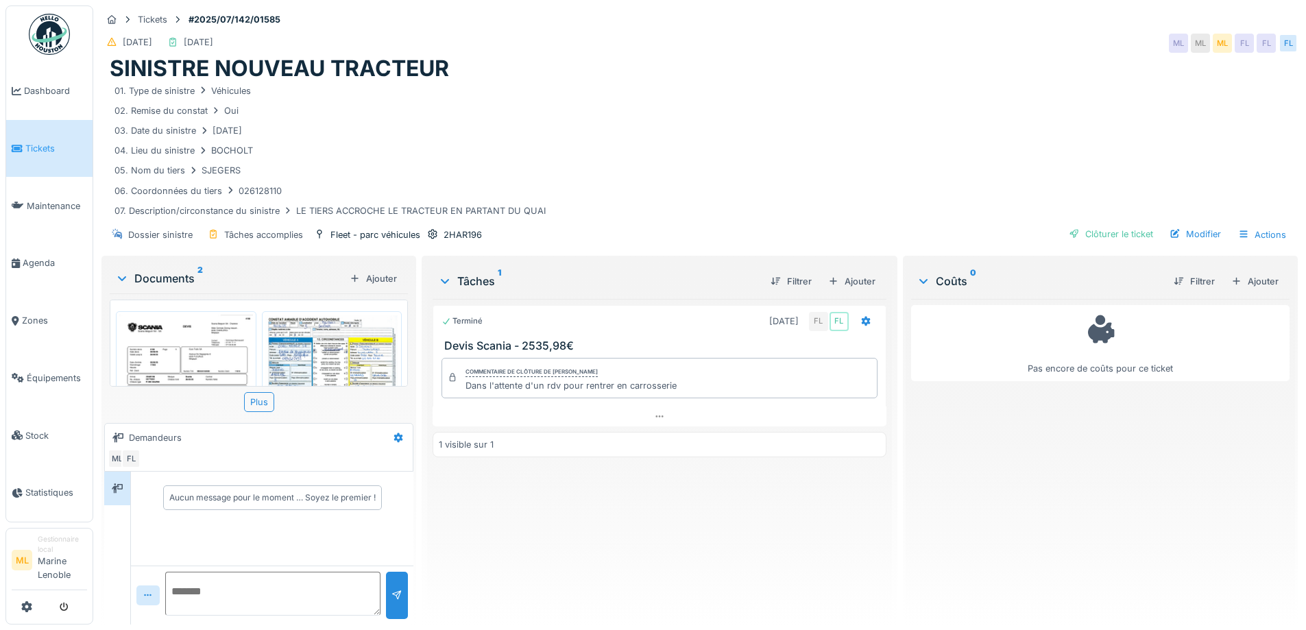
click at [57, 147] on span "Tickets" at bounding box center [56, 148] width 62 height 13
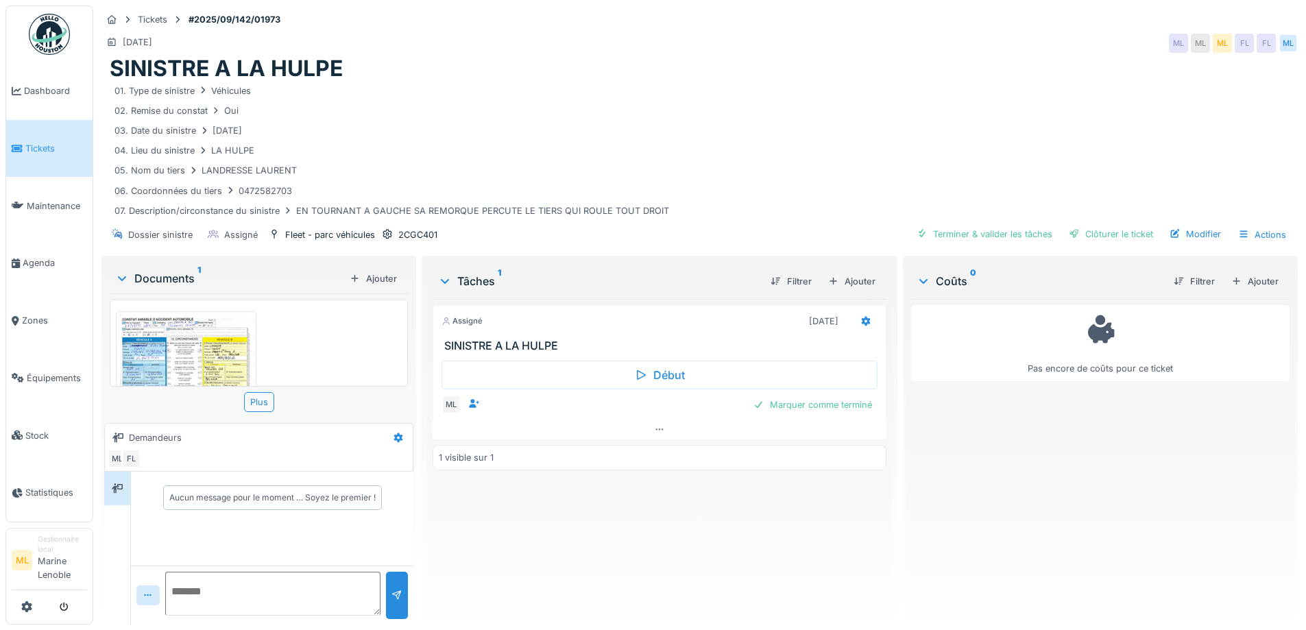
click at [446, 280] on icon at bounding box center [445, 281] width 8 height 5
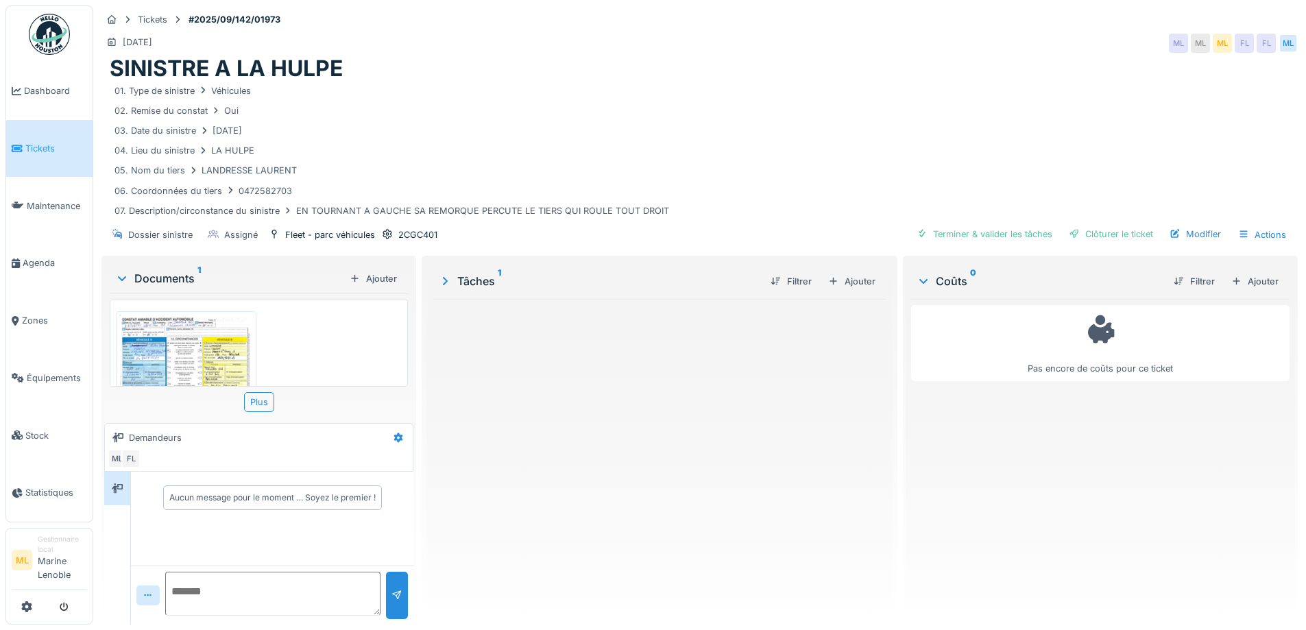
click at [446, 280] on icon at bounding box center [445, 281] width 14 height 11
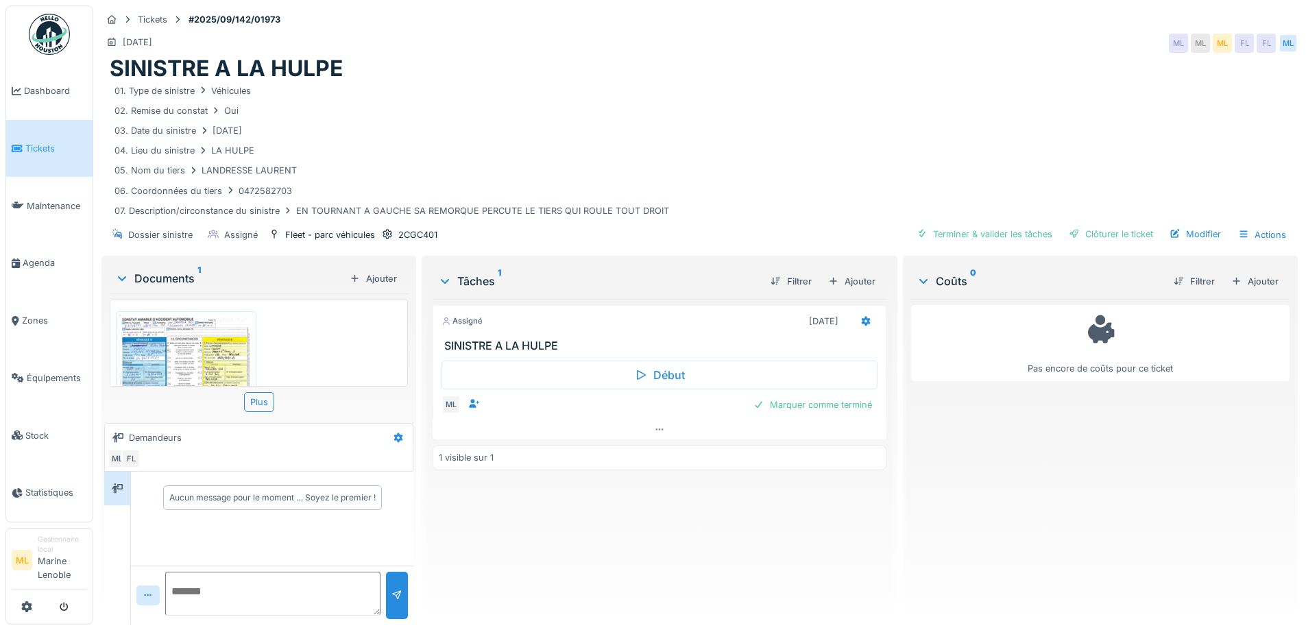
click at [43, 143] on span "Tickets" at bounding box center [56, 148] width 62 height 13
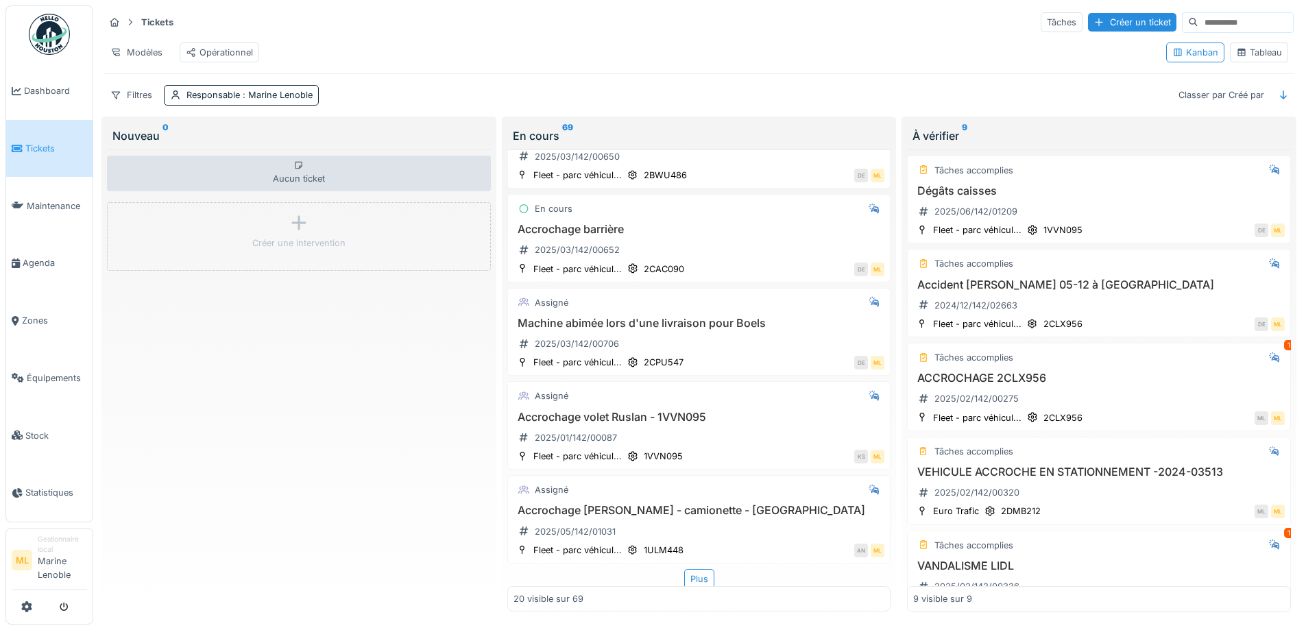
scroll to position [1511, 0]
click at [693, 568] on div "Plus" at bounding box center [699, 576] width 30 height 20
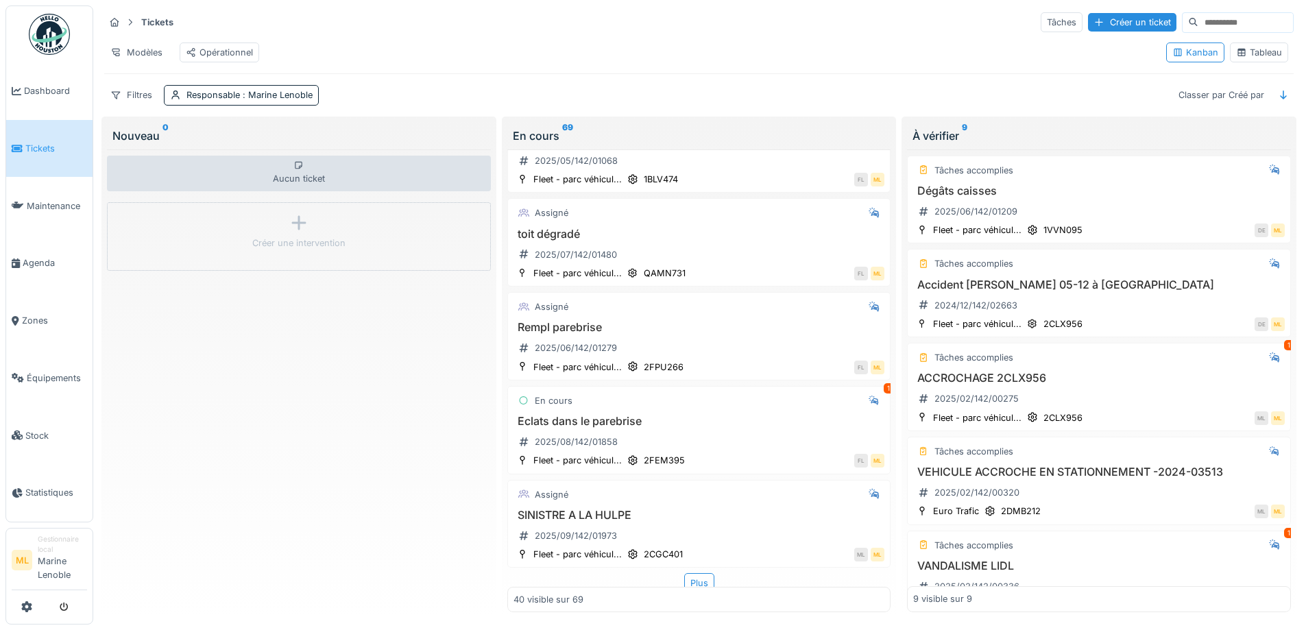
scroll to position [3431, 0]
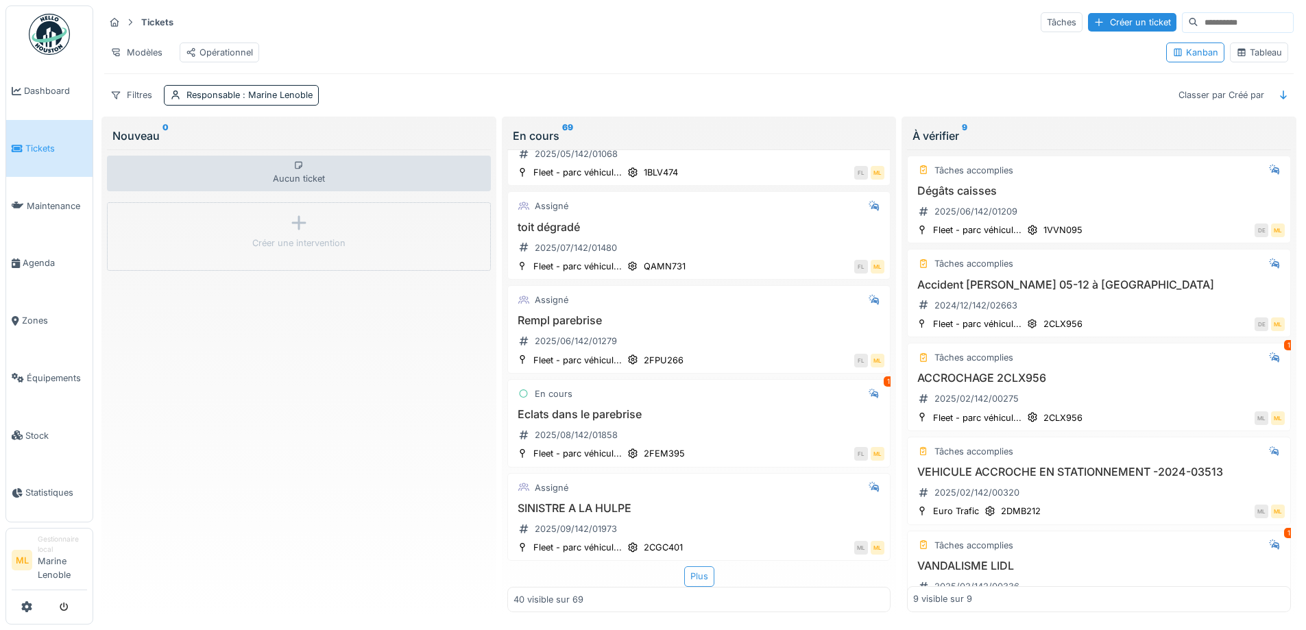
click at [686, 566] on div "Plus" at bounding box center [699, 576] width 30 height 20
click at [688, 566] on div "Plus" at bounding box center [699, 576] width 30 height 20
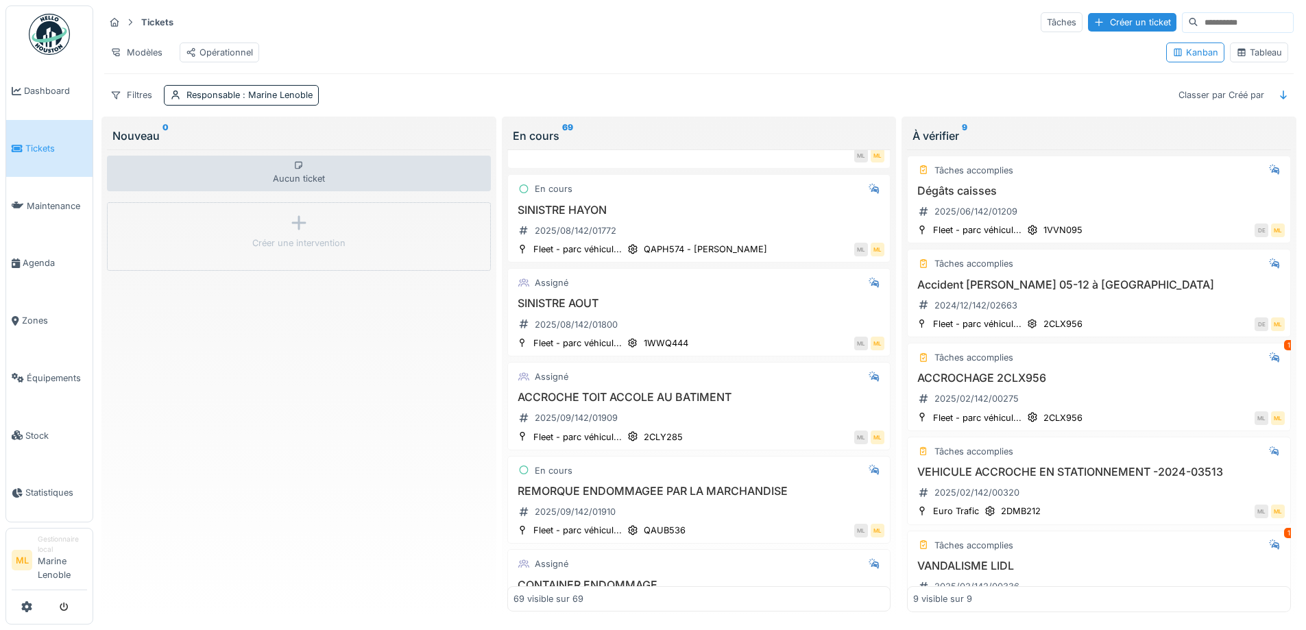
scroll to position [6286, 0]
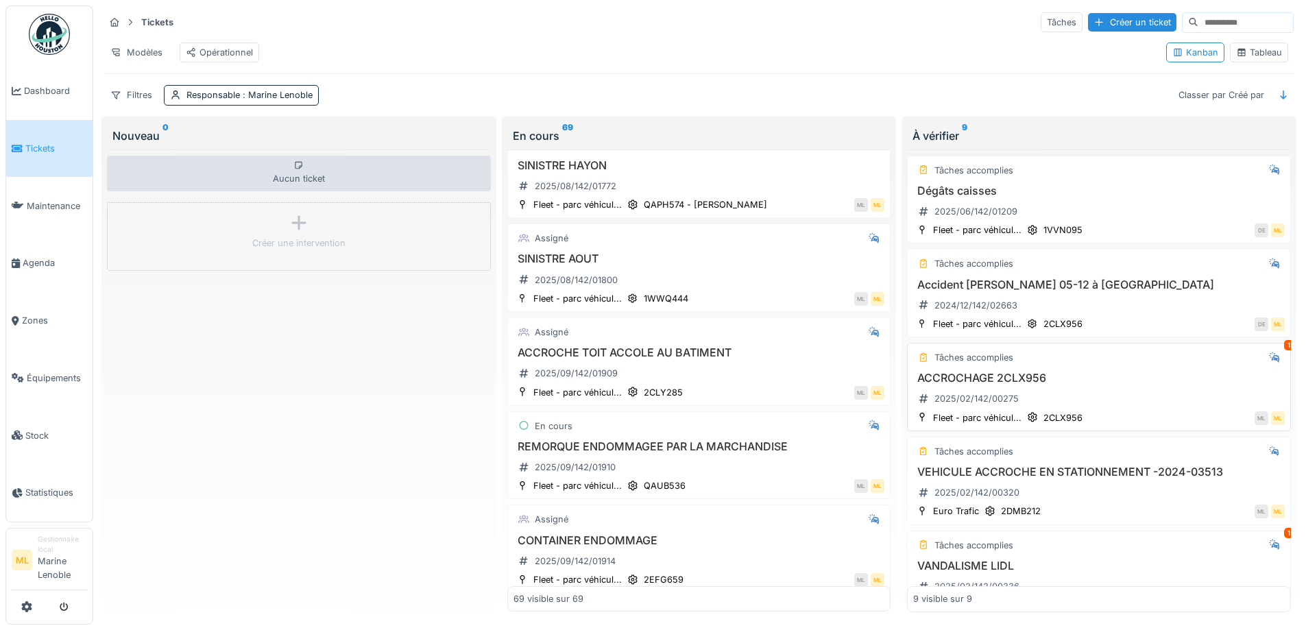
click at [725, 361] on div "ACCROCHE TOIT ACCOLE AU BATIMENT 2025/09/142/01909" at bounding box center [700, 365] width 372 height 38
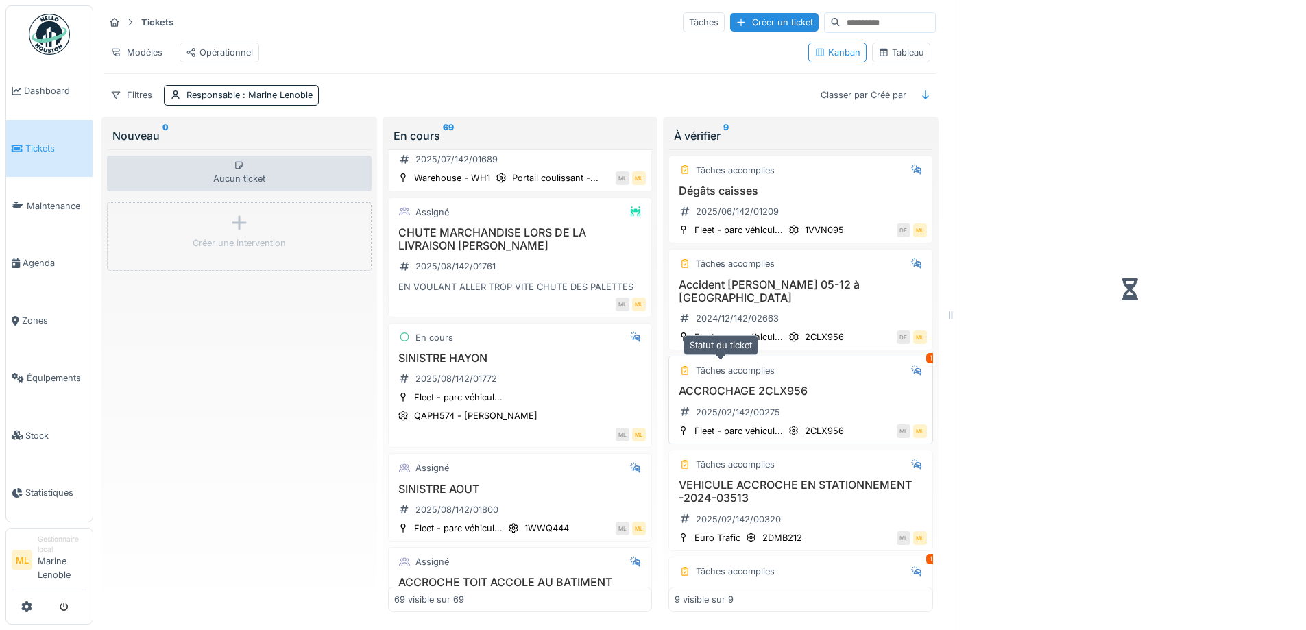
scroll to position [6505, 0]
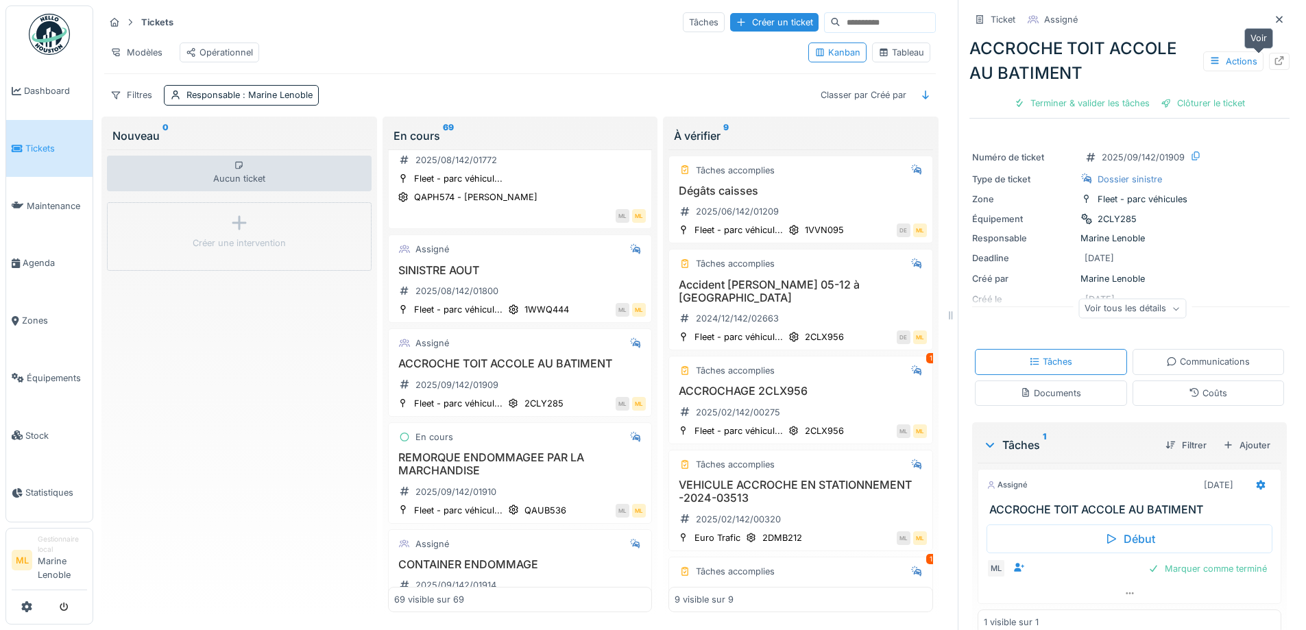
click at [1274, 56] on icon at bounding box center [1279, 60] width 11 height 9
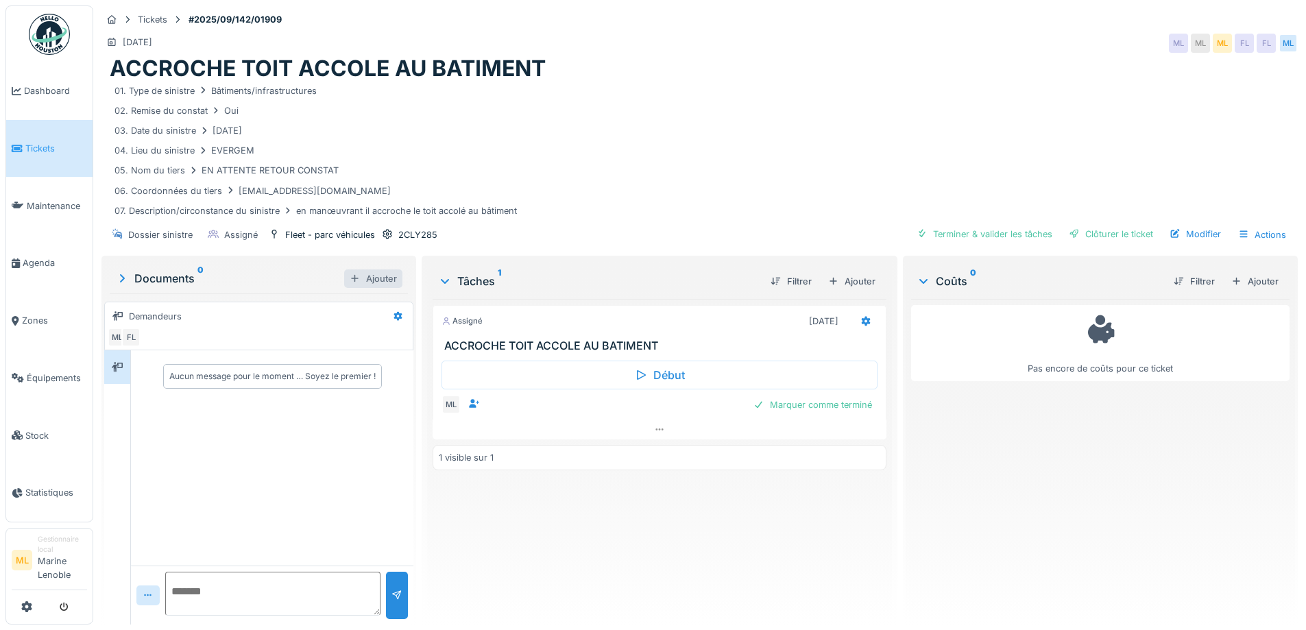
click at [350, 275] on div at bounding box center [355, 278] width 11 height 13
click at [156, 278] on div "Documents 0" at bounding box center [229, 278] width 229 height 16
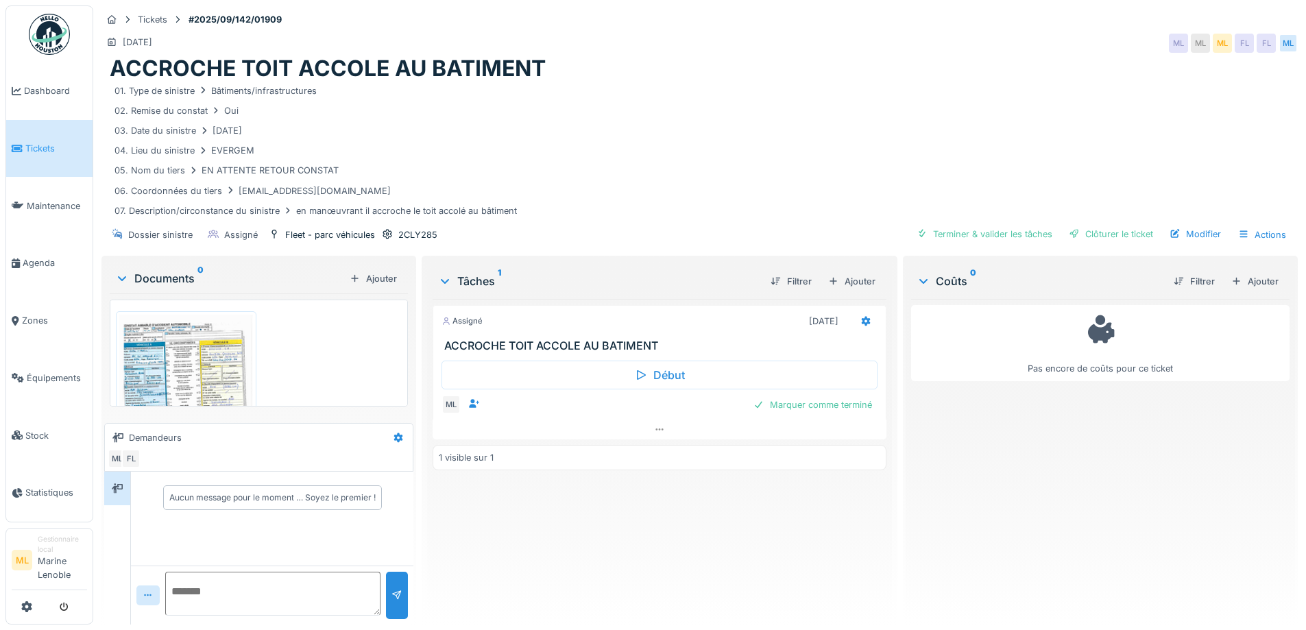
click at [165, 365] on img at bounding box center [186, 409] width 134 height 189
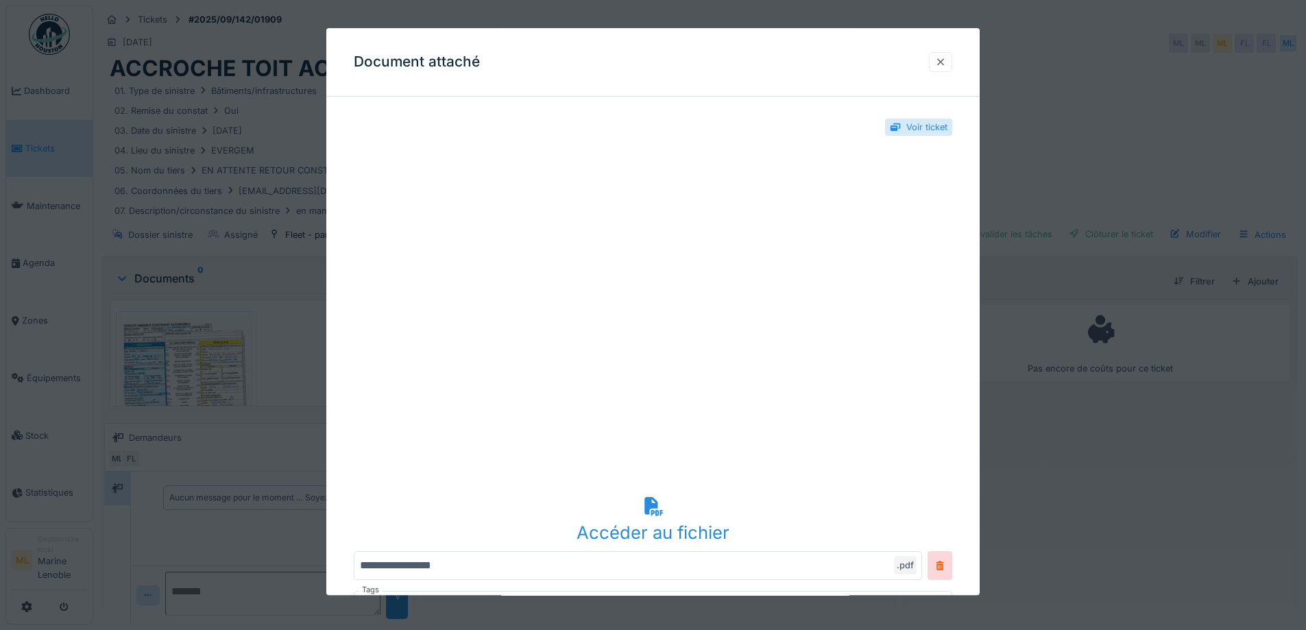
click at [941, 64] on div at bounding box center [940, 62] width 11 height 13
